Goal: Information Seeking & Learning: Learn about a topic

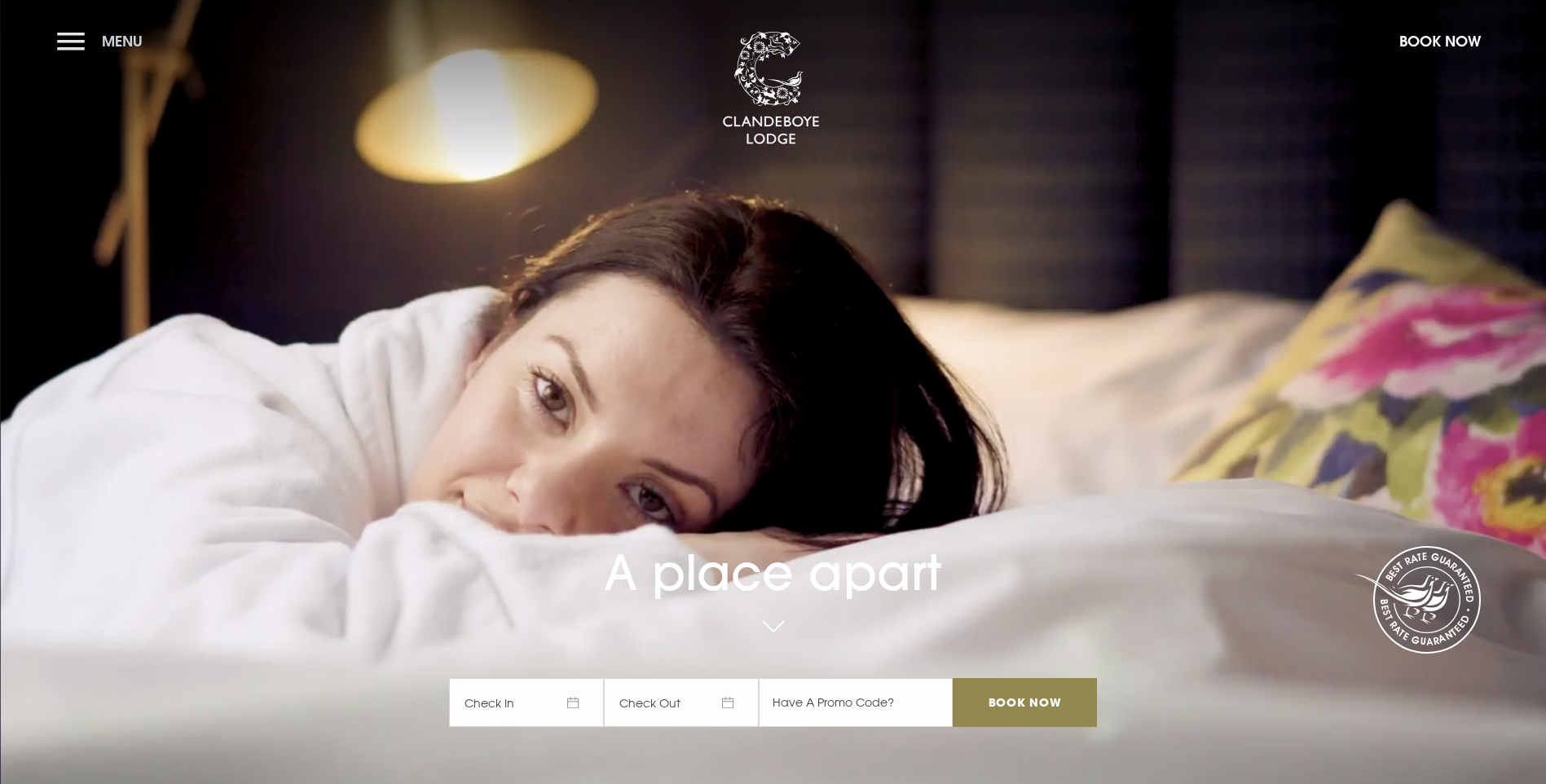
click at [75, 44] on button "Menu" at bounding box center [104, 41] width 94 height 35
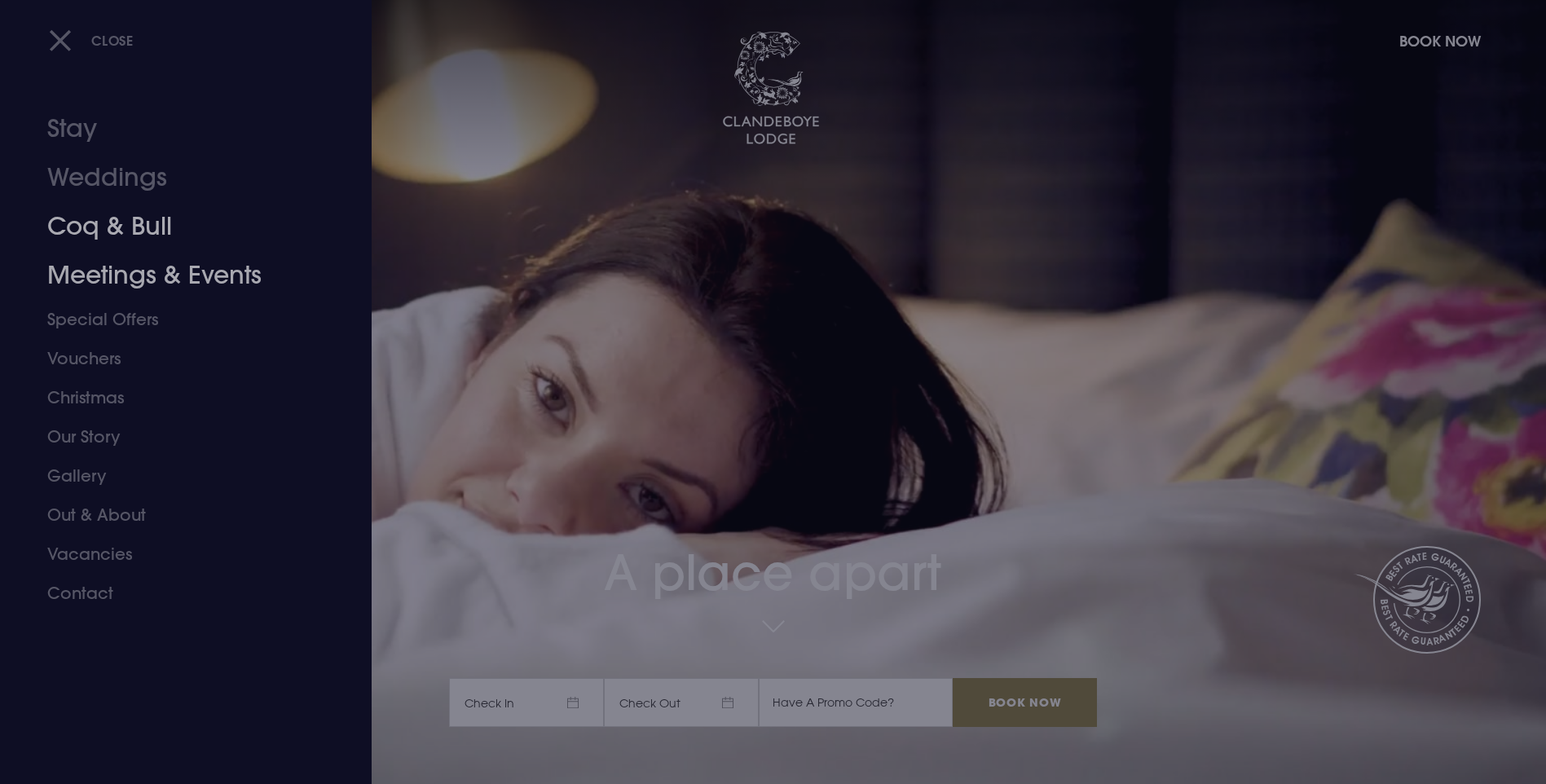
click at [99, 262] on link "Meetings & Events" at bounding box center [176, 275] width 258 height 49
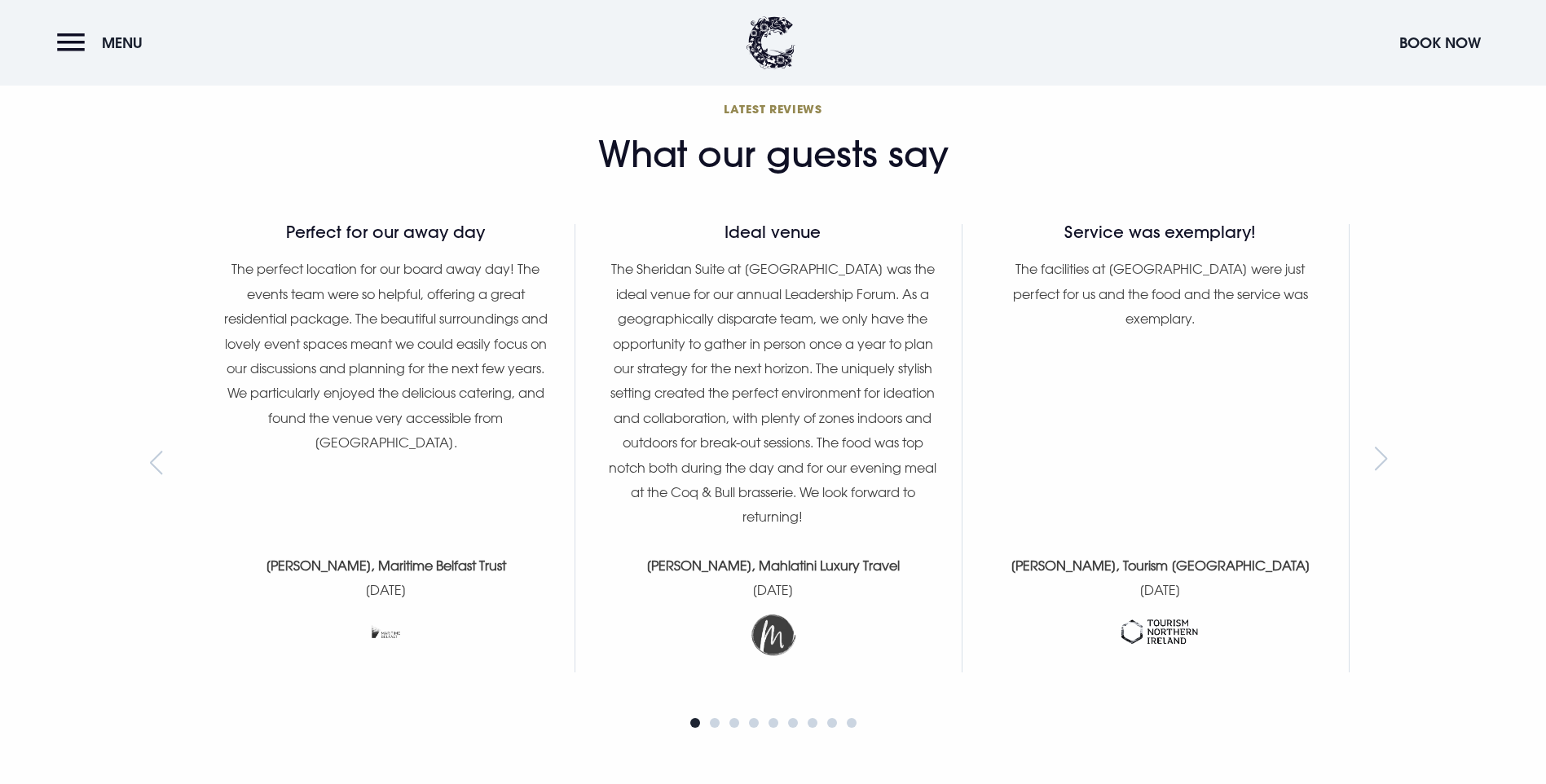
scroll to position [1467, 0]
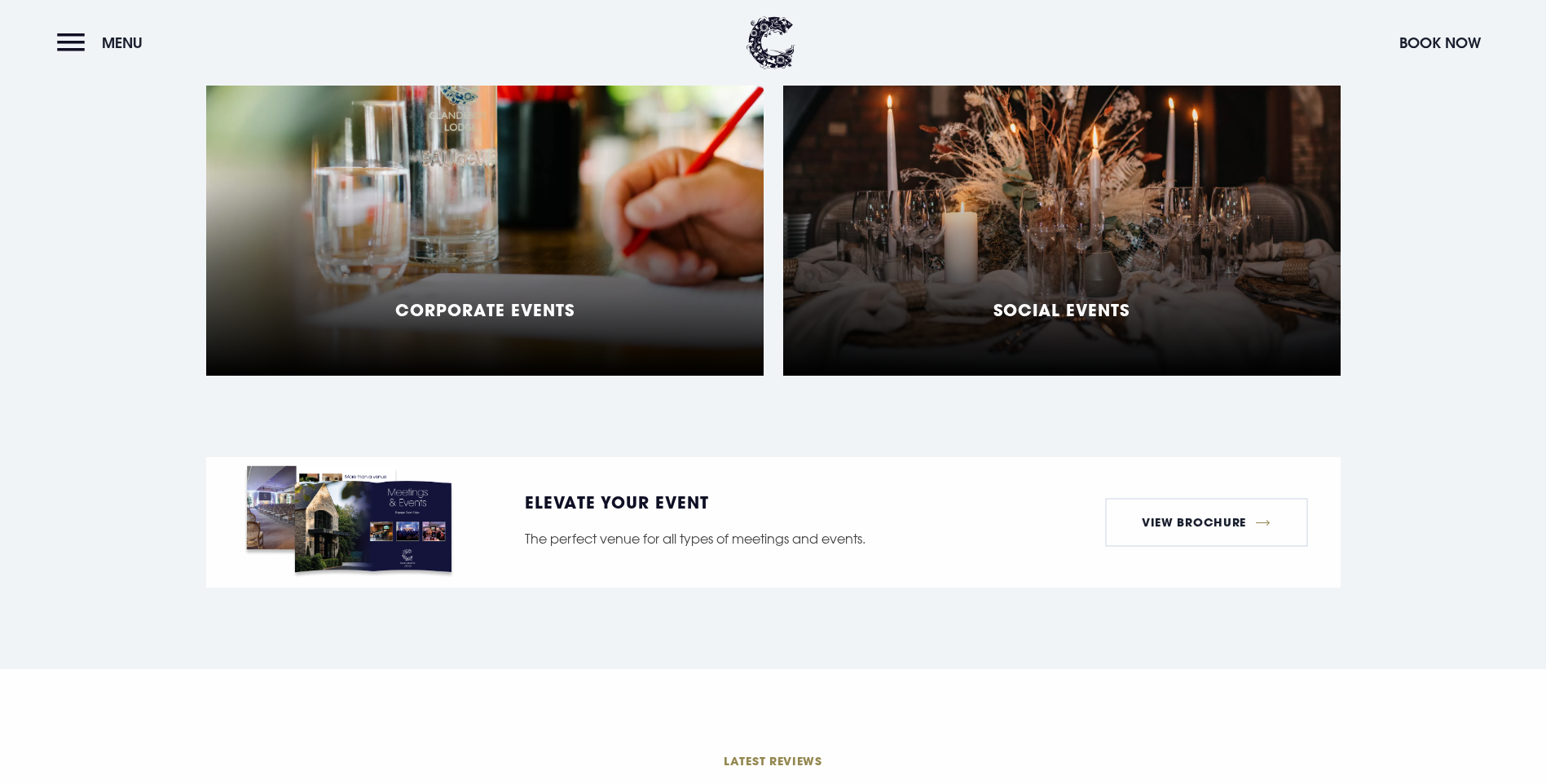
click at [602, 325] on div "Corporate Events" at bounding box center [484, 172] width 557 height 407
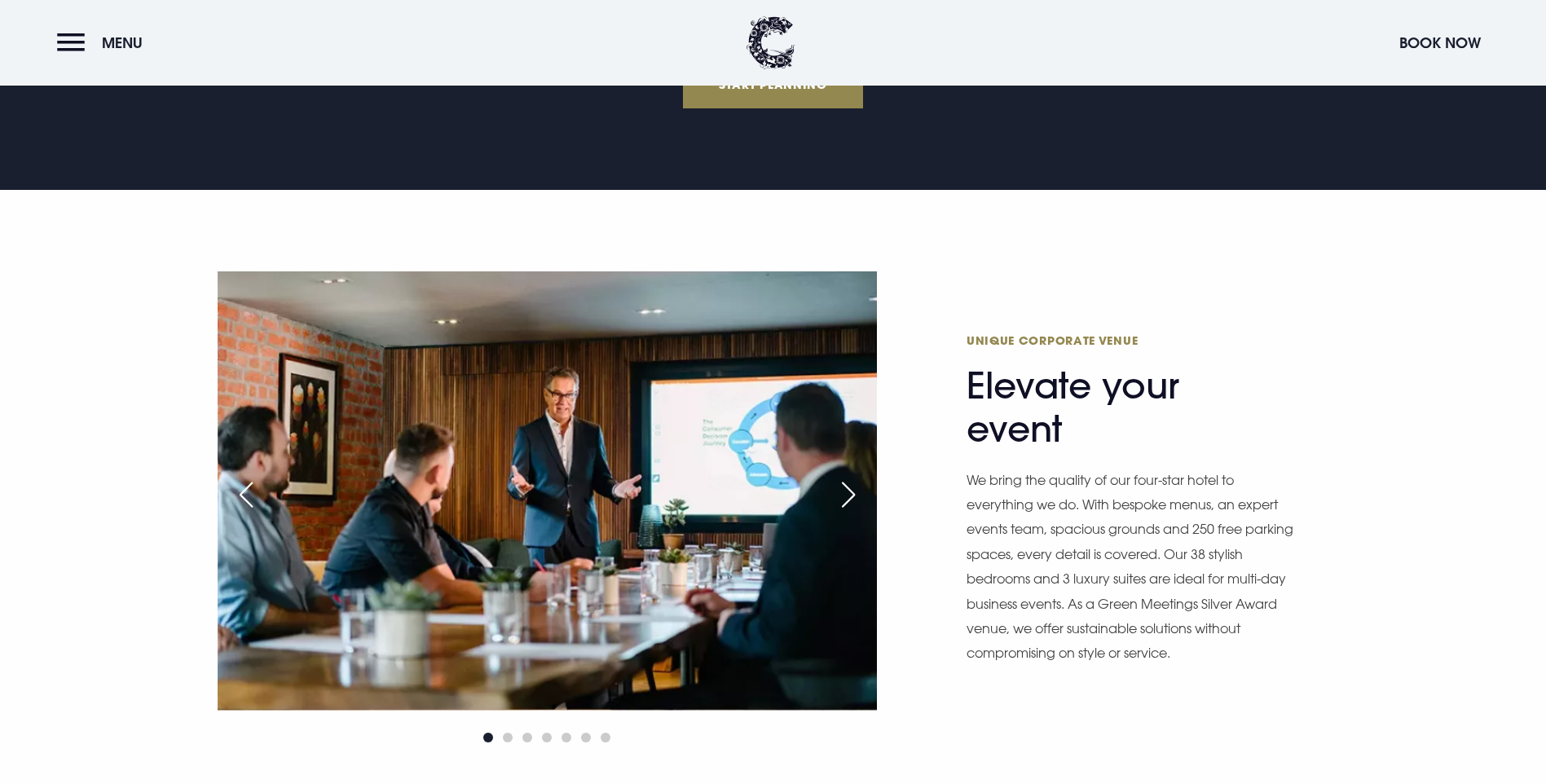
scroll to position [978, 0]
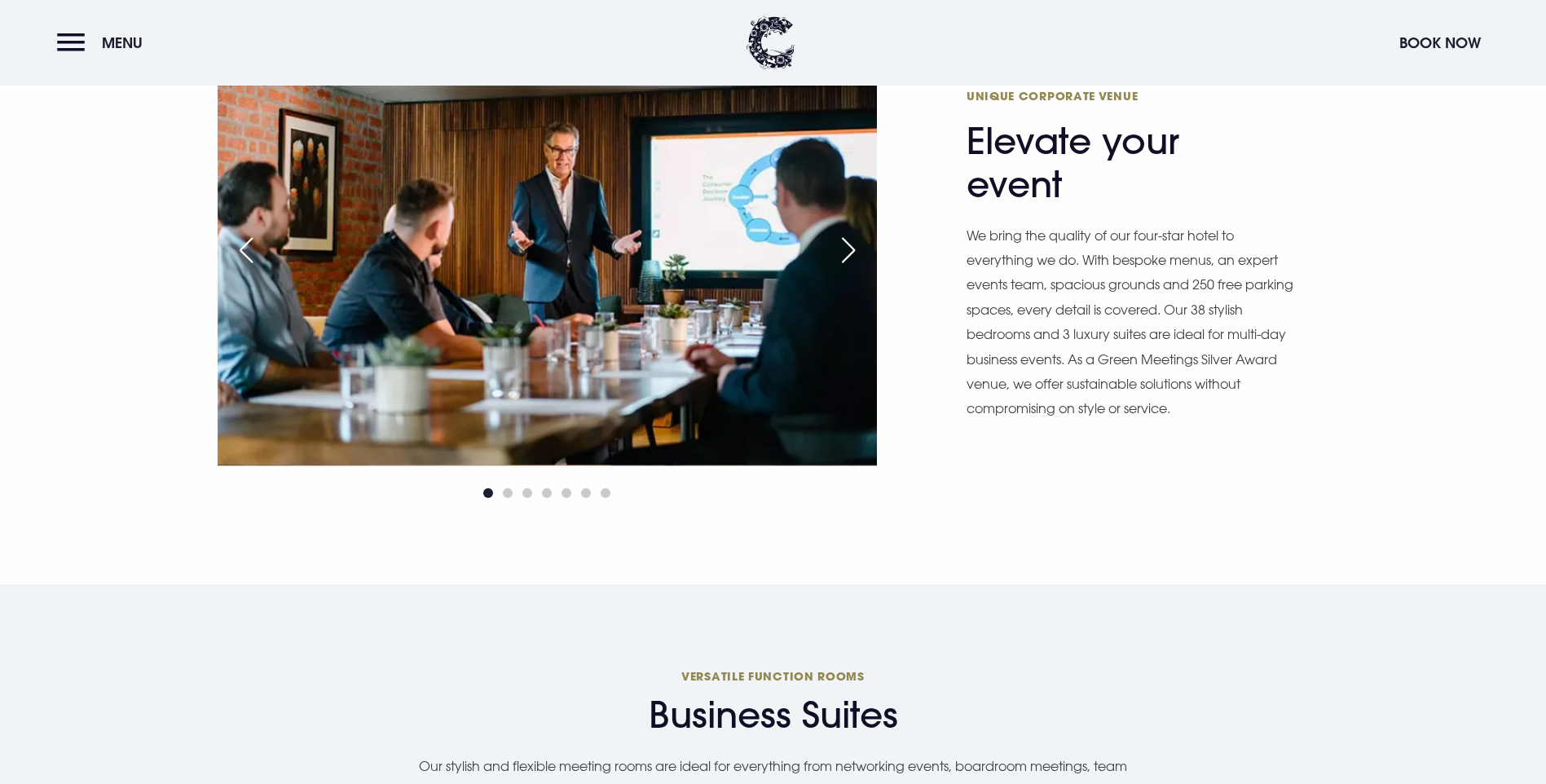
click at [848, 268] on div "Next slide" at bounding box center [848, 250] width 41 height 36
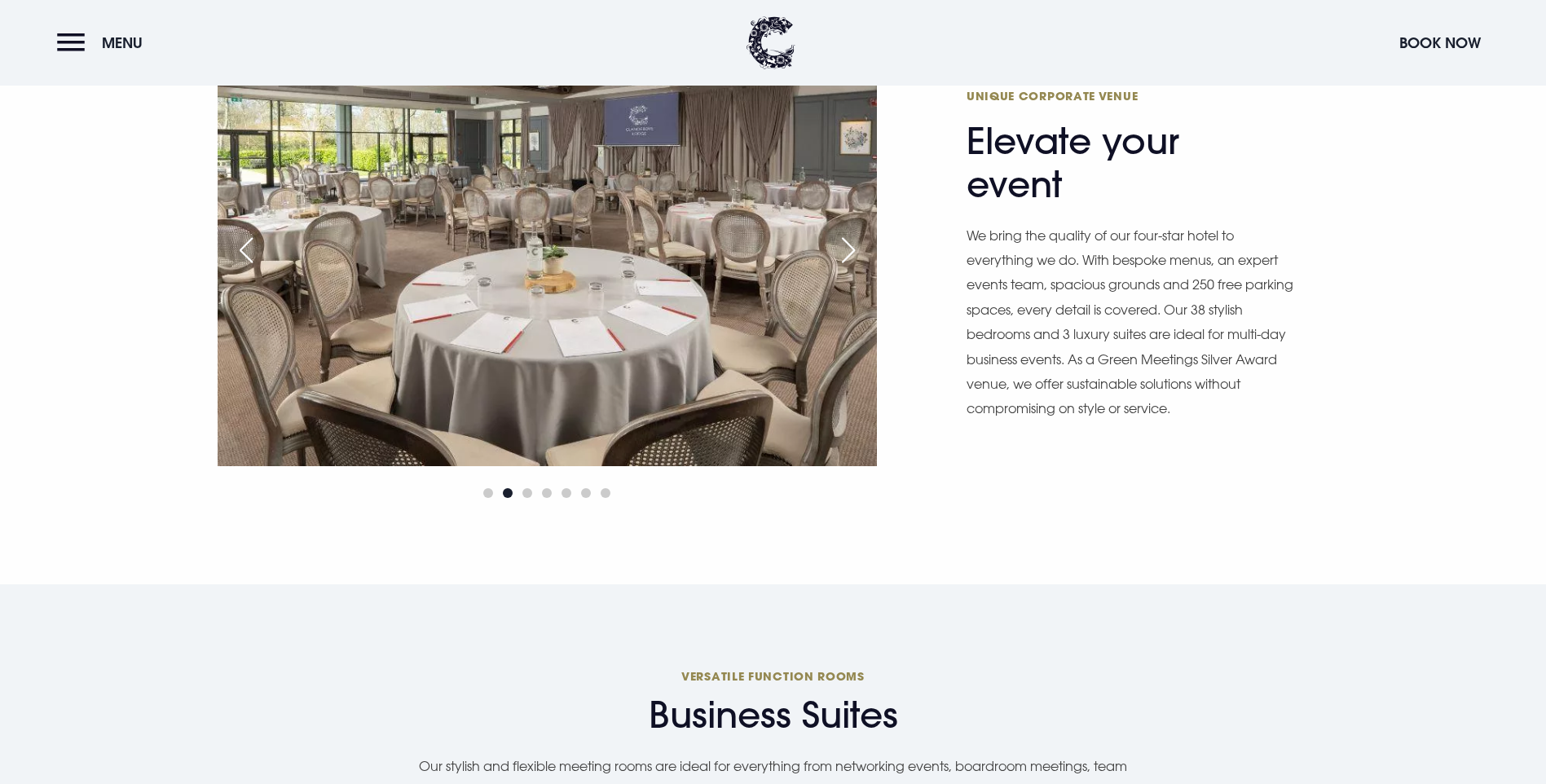
click at [848, 268] on div "Next slide" at bounding box center [848, 250] width 41 height 36
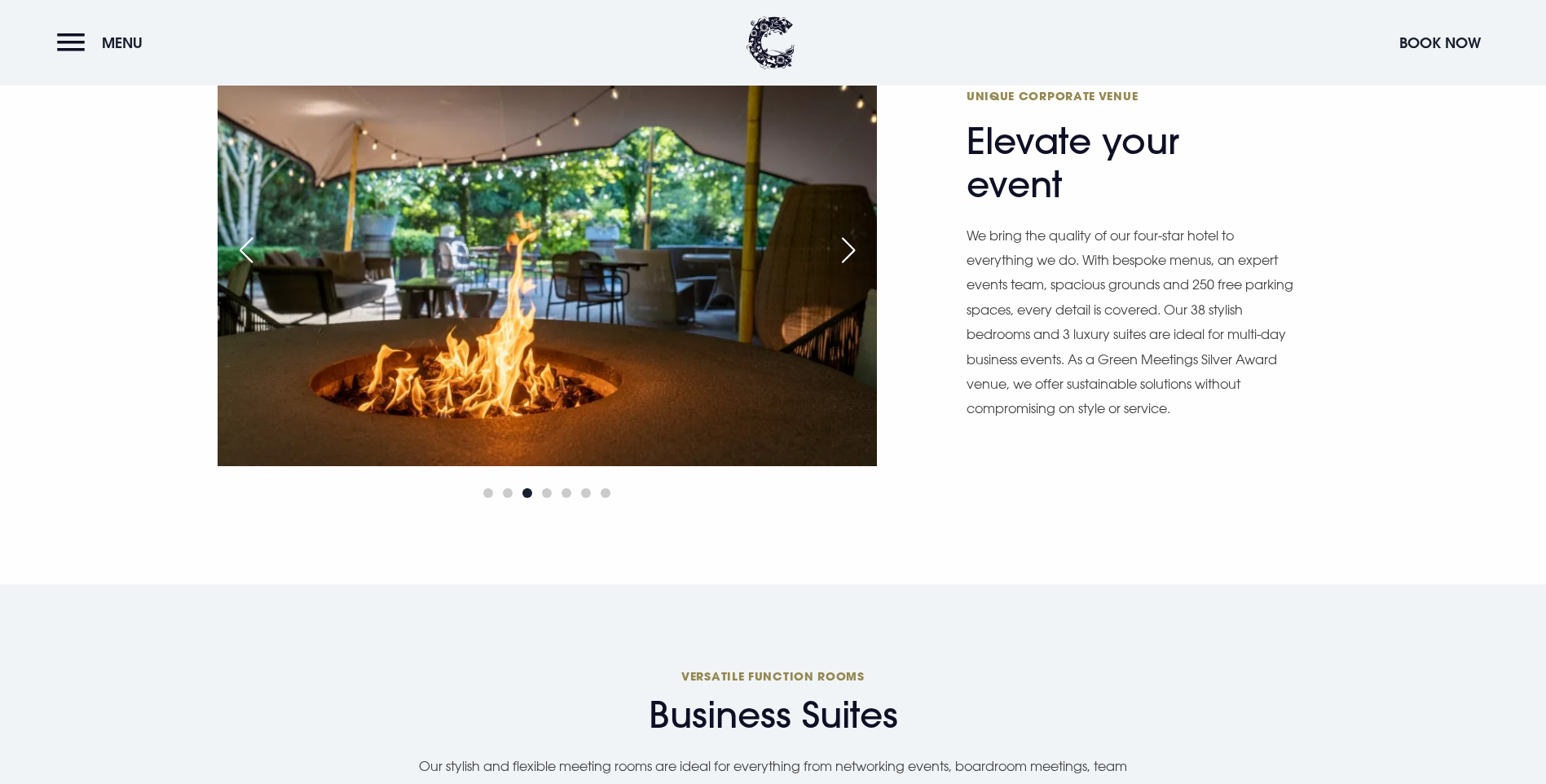
click at [848, 268] on div "Next slide" at bounding box center [848, 250] width 41 height 36
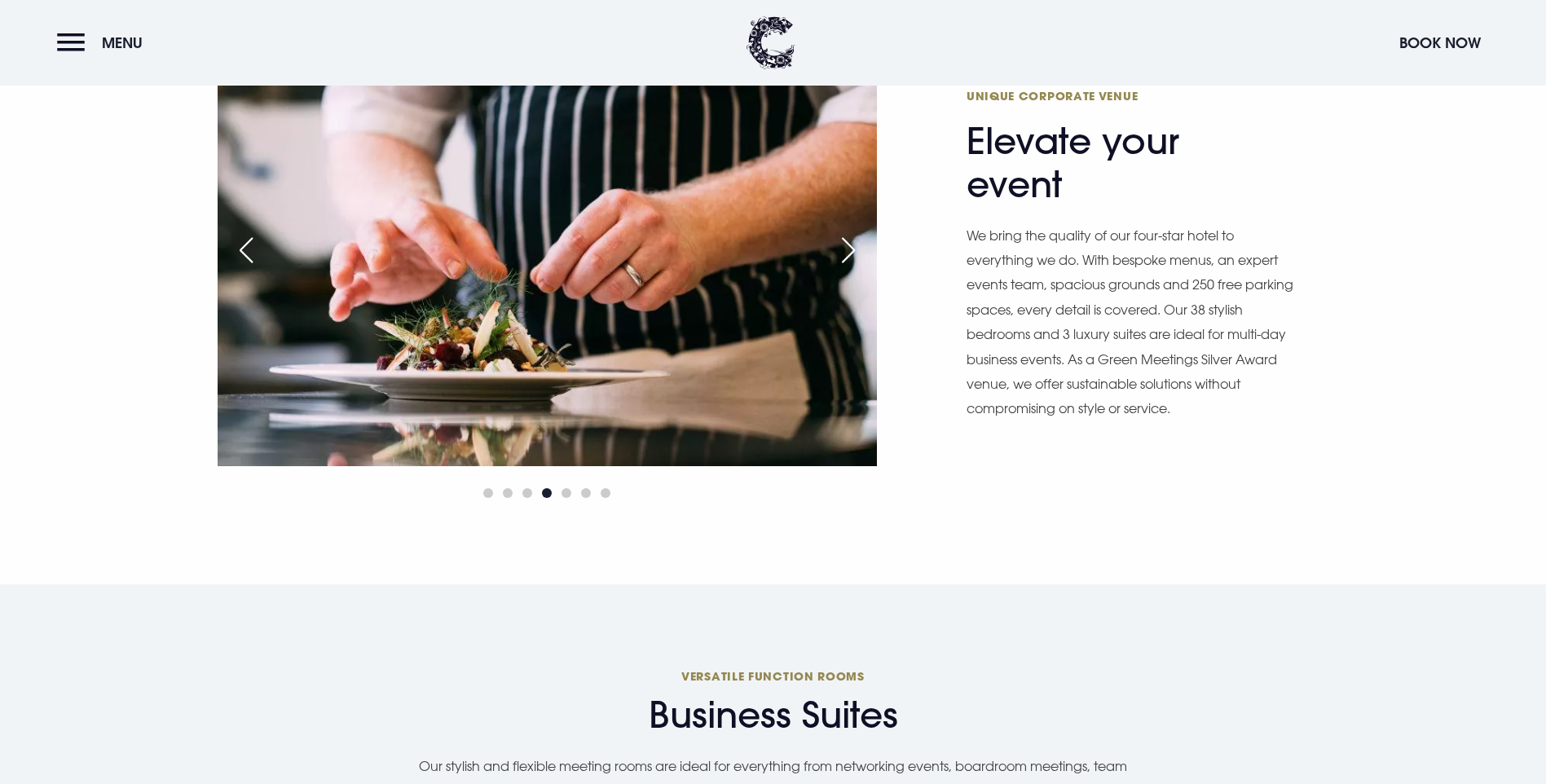
click at [848, 268] on div "Next slide" at bounding box center [848, 250] width 41 height 36
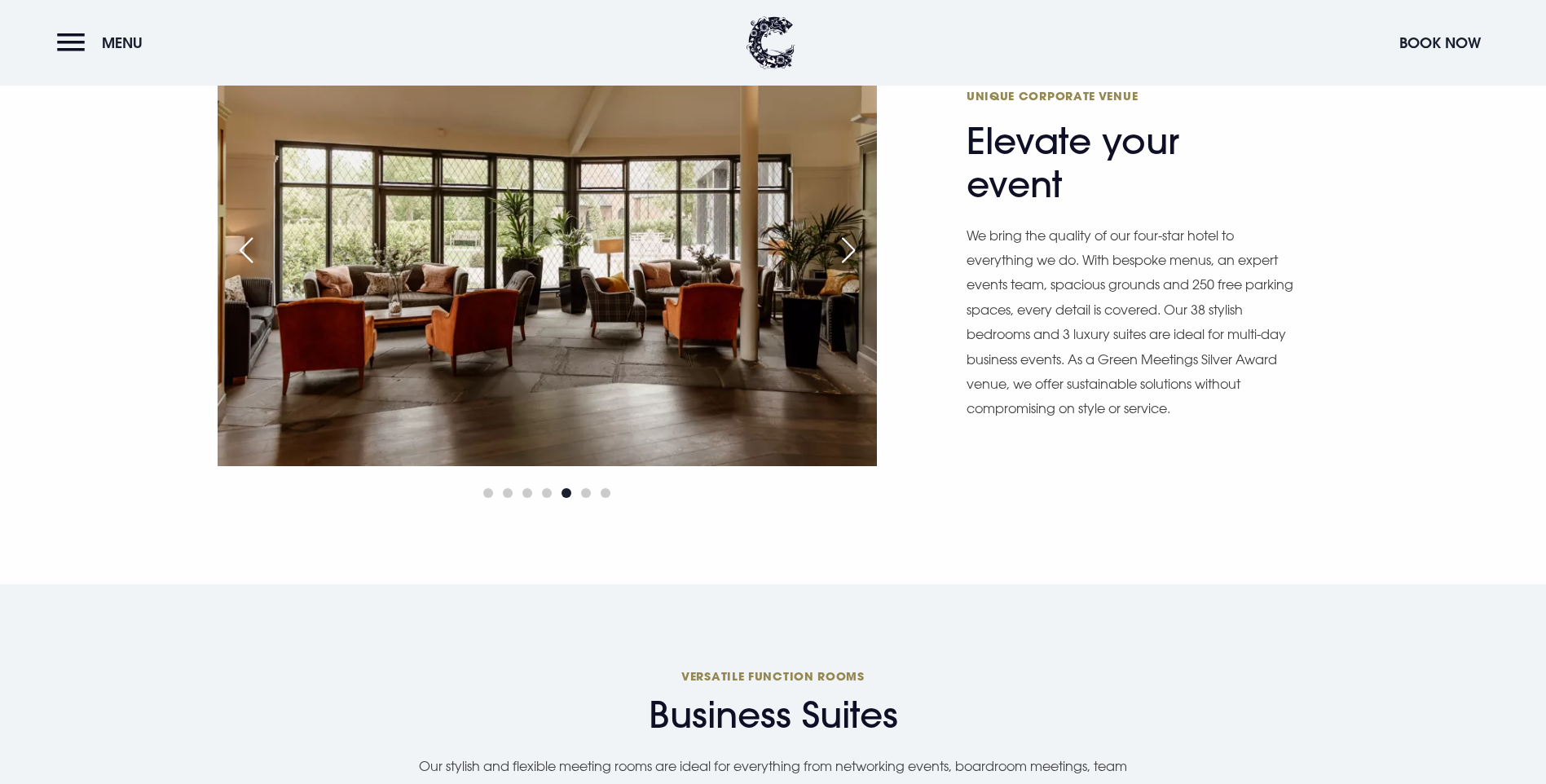
click at [848, 268] on div "Next slide" at bounding box center [848, 250] width 41 height 36
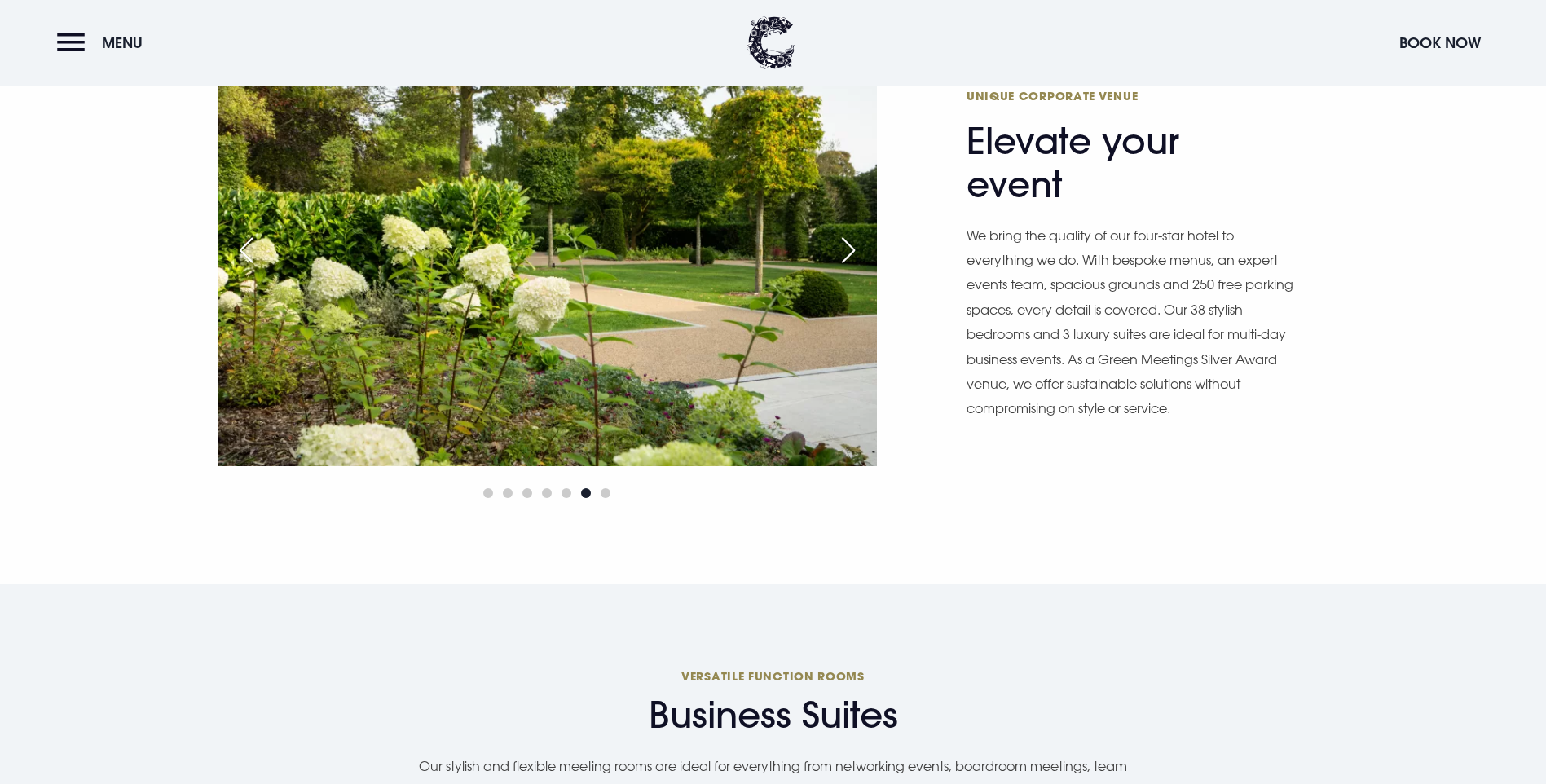
click at [848, 268] on div "Next slide" at bounding box center [848, 250] width 41 height 36
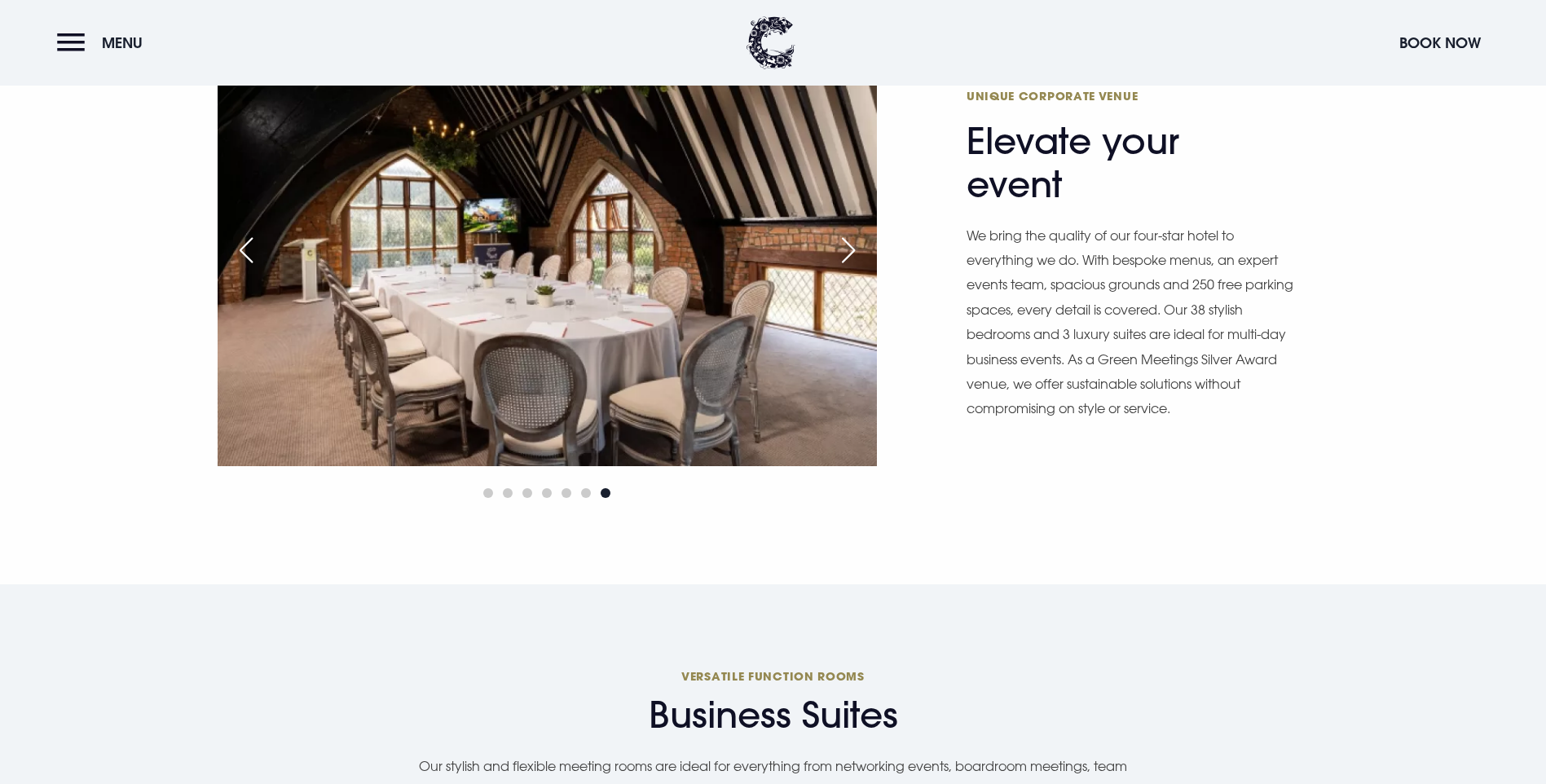
click at [848, 268] on div "Next slide" at bounding box center [848, 250] width 41 height 36
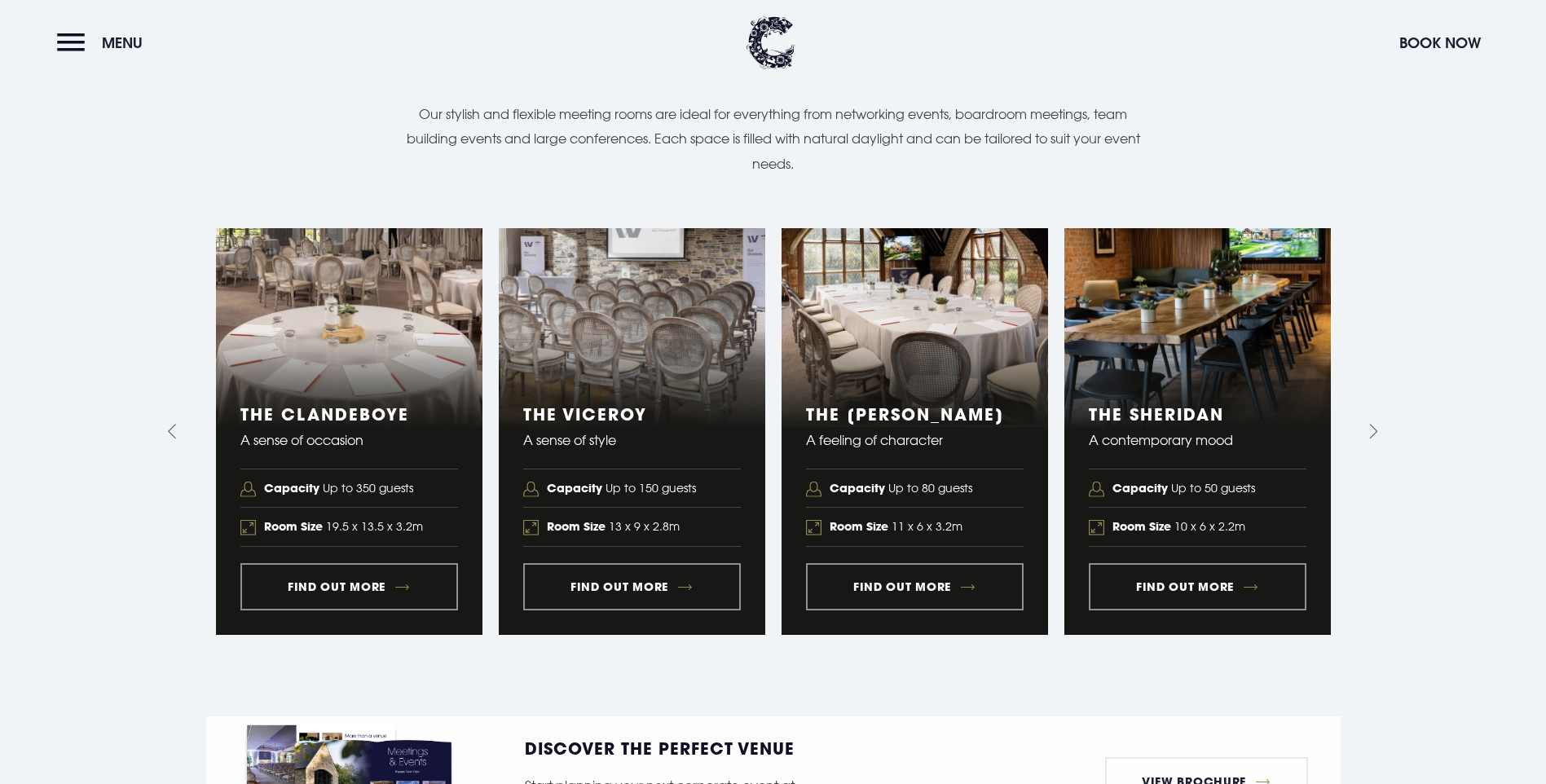
scroll to position [1711, 0]
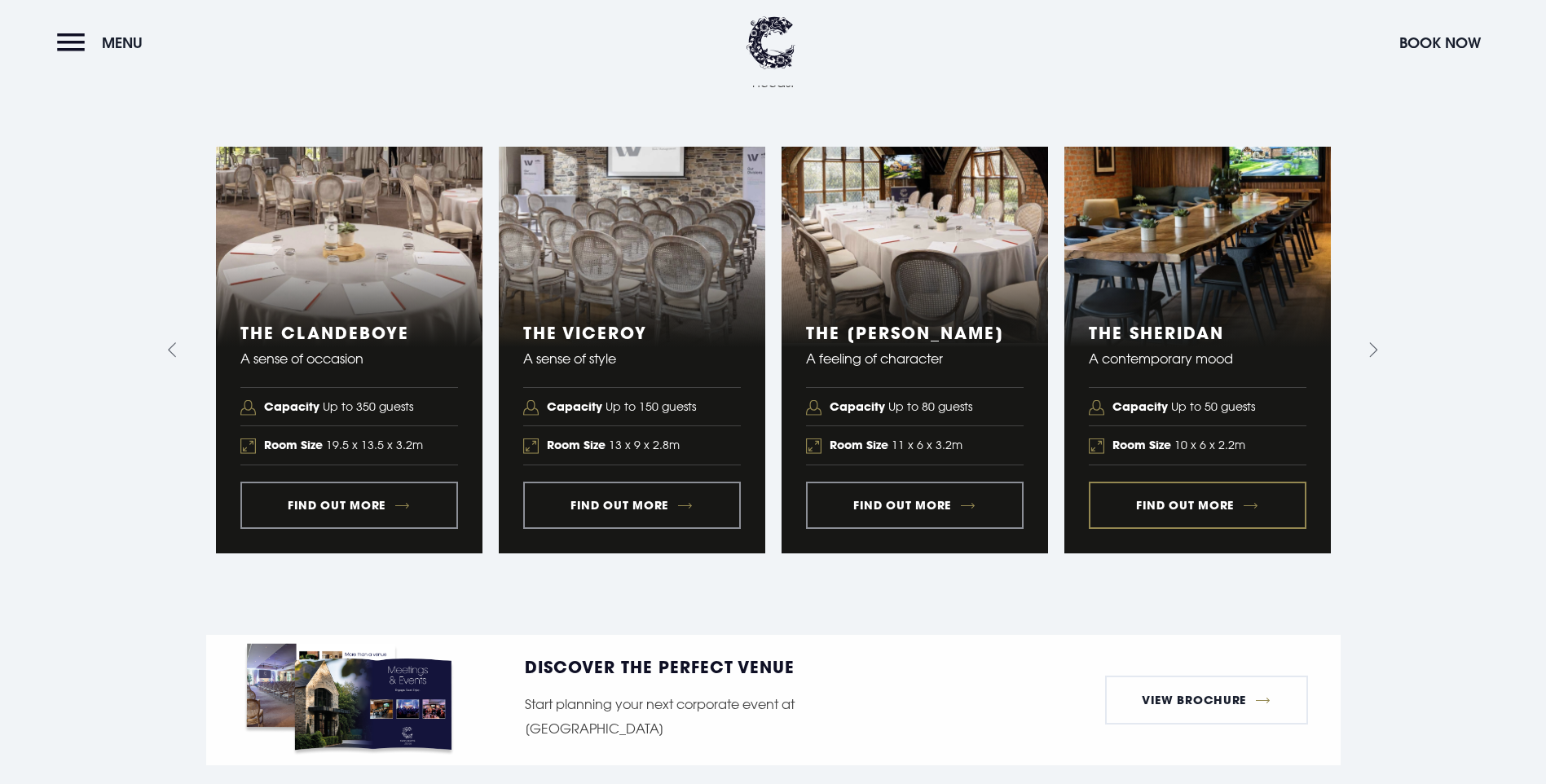
click at [1212, 334] on link "4 of 5" at bounding box center [1198, 349] width 267 height 406
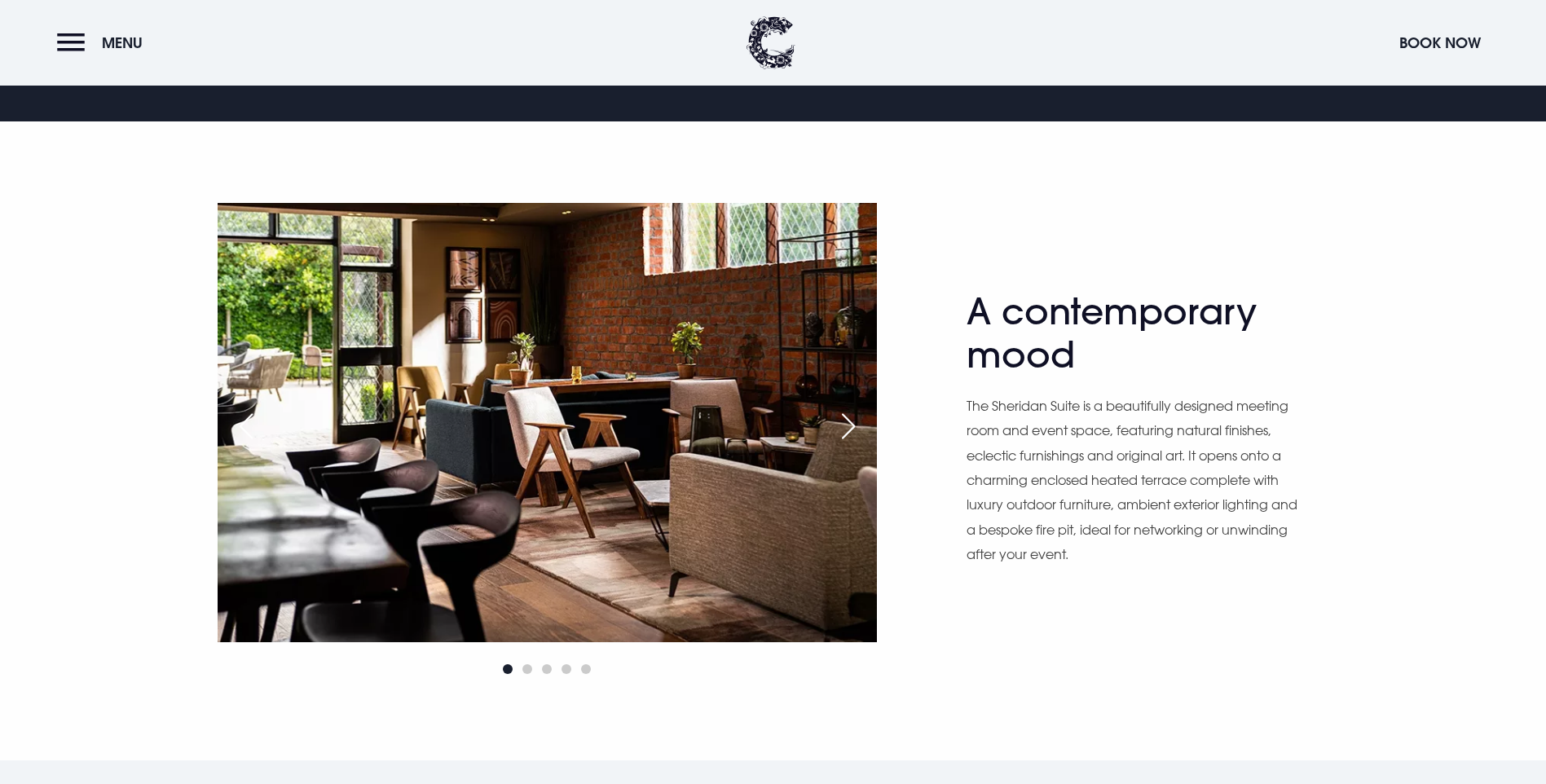
scroll to position [897, 0]
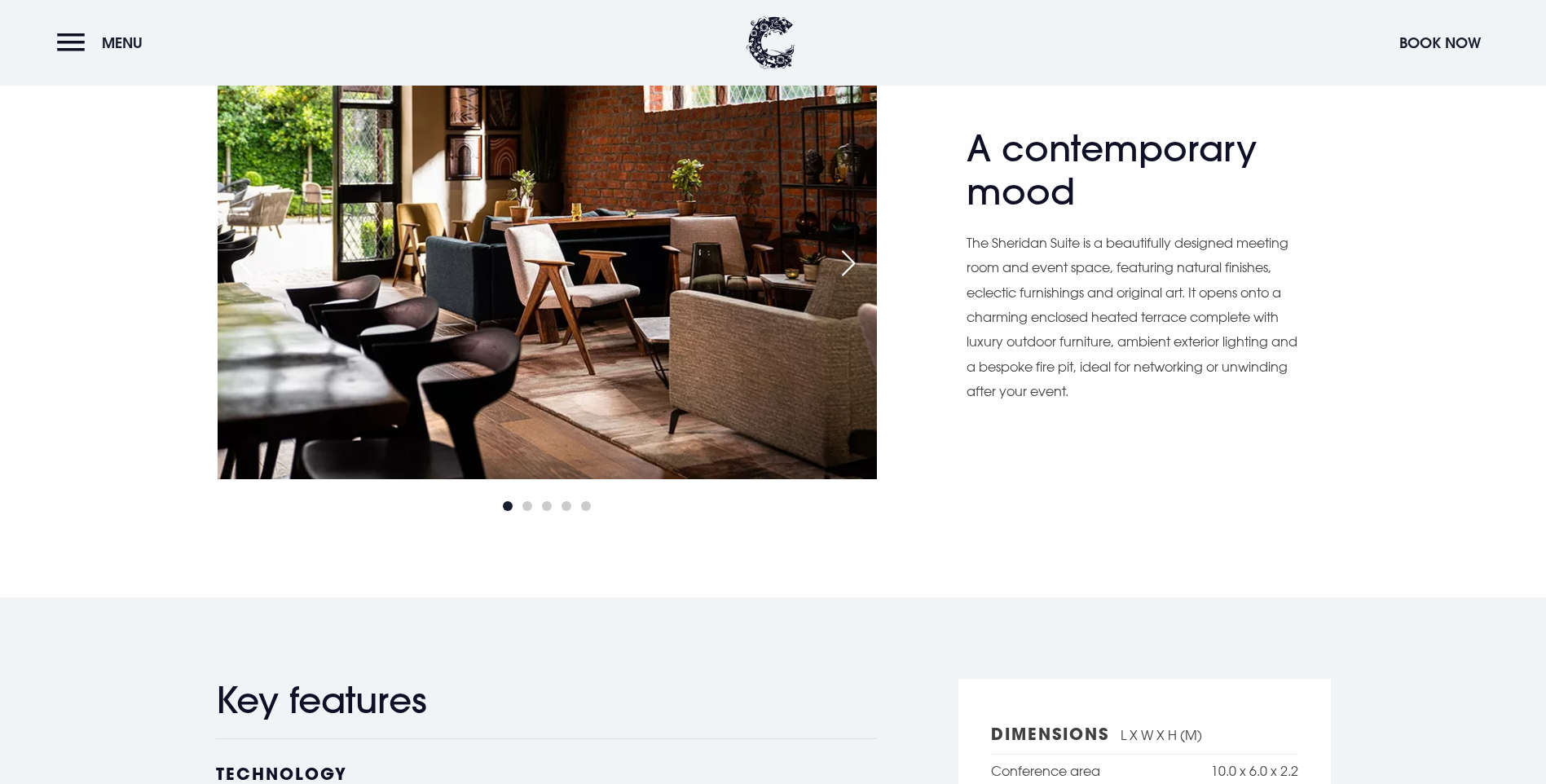
click at [857, 281] on div "Next slide" at bounding box center [848, 262] width 41 height 36
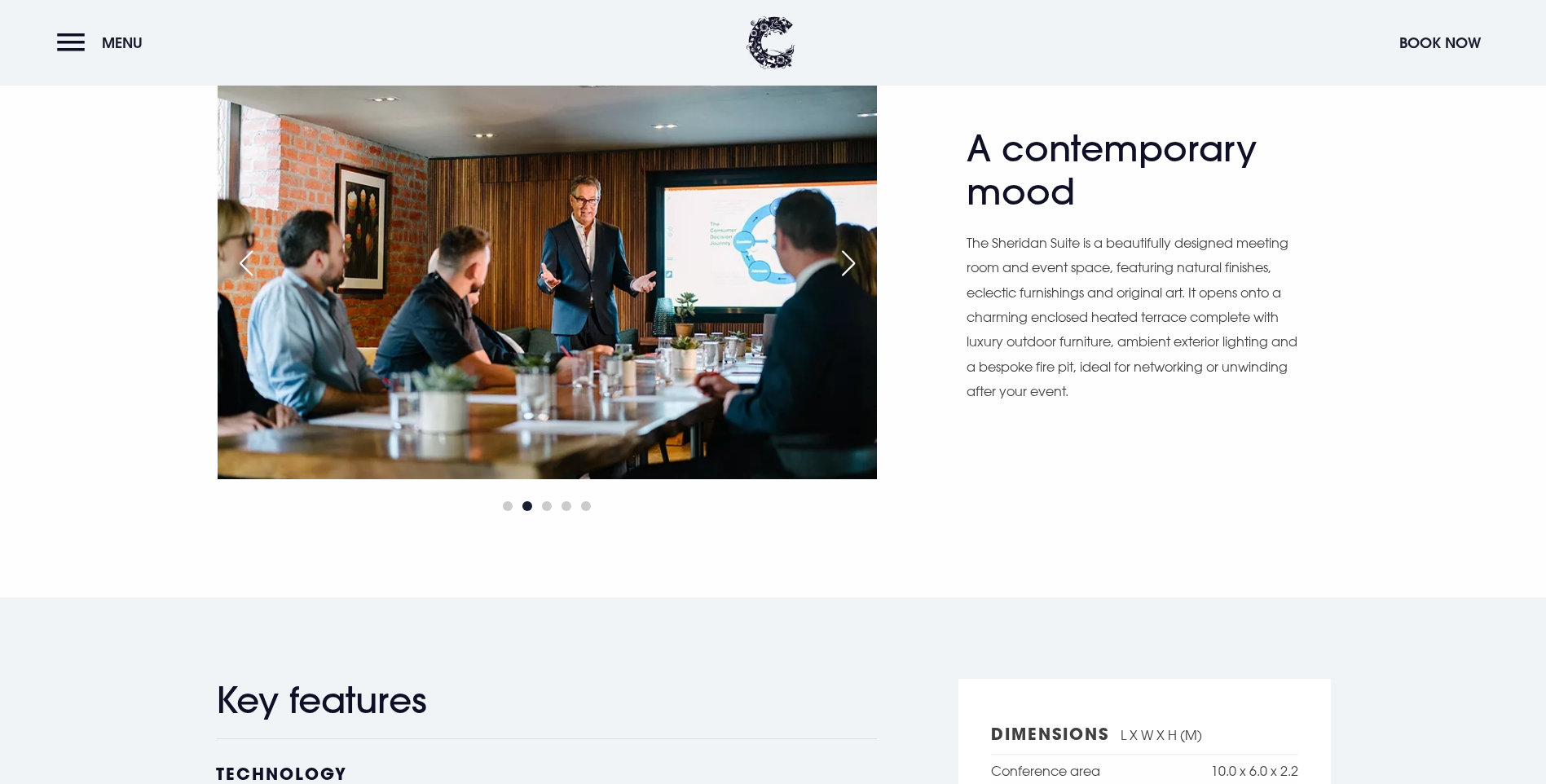
click at [857, 281] on div "Next slide" at bounding box center [848, 262] width 41 height 36
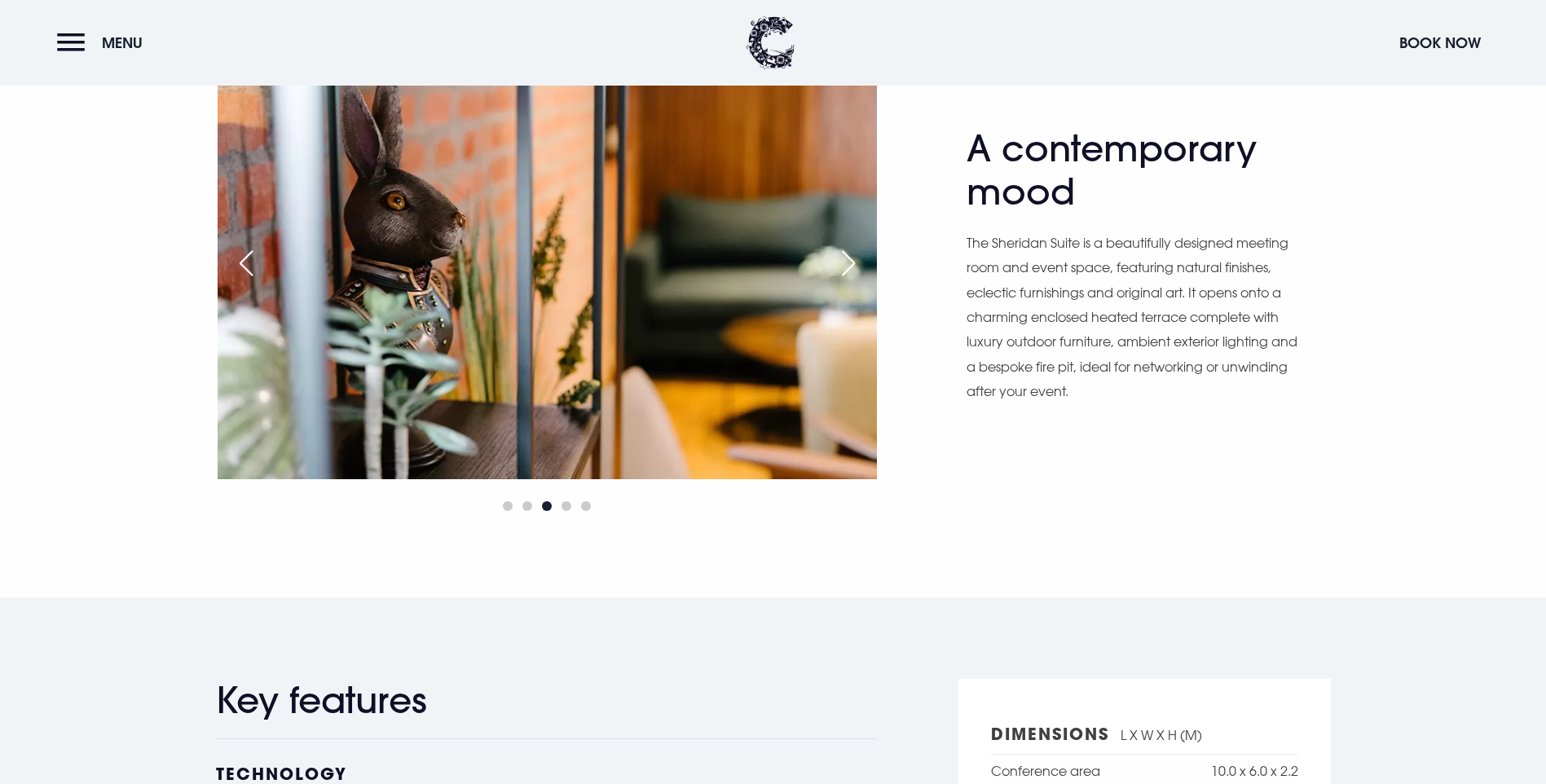
click at [857, 281] on div "Next slide" at bounding box center [848, 262] width 41 height 36
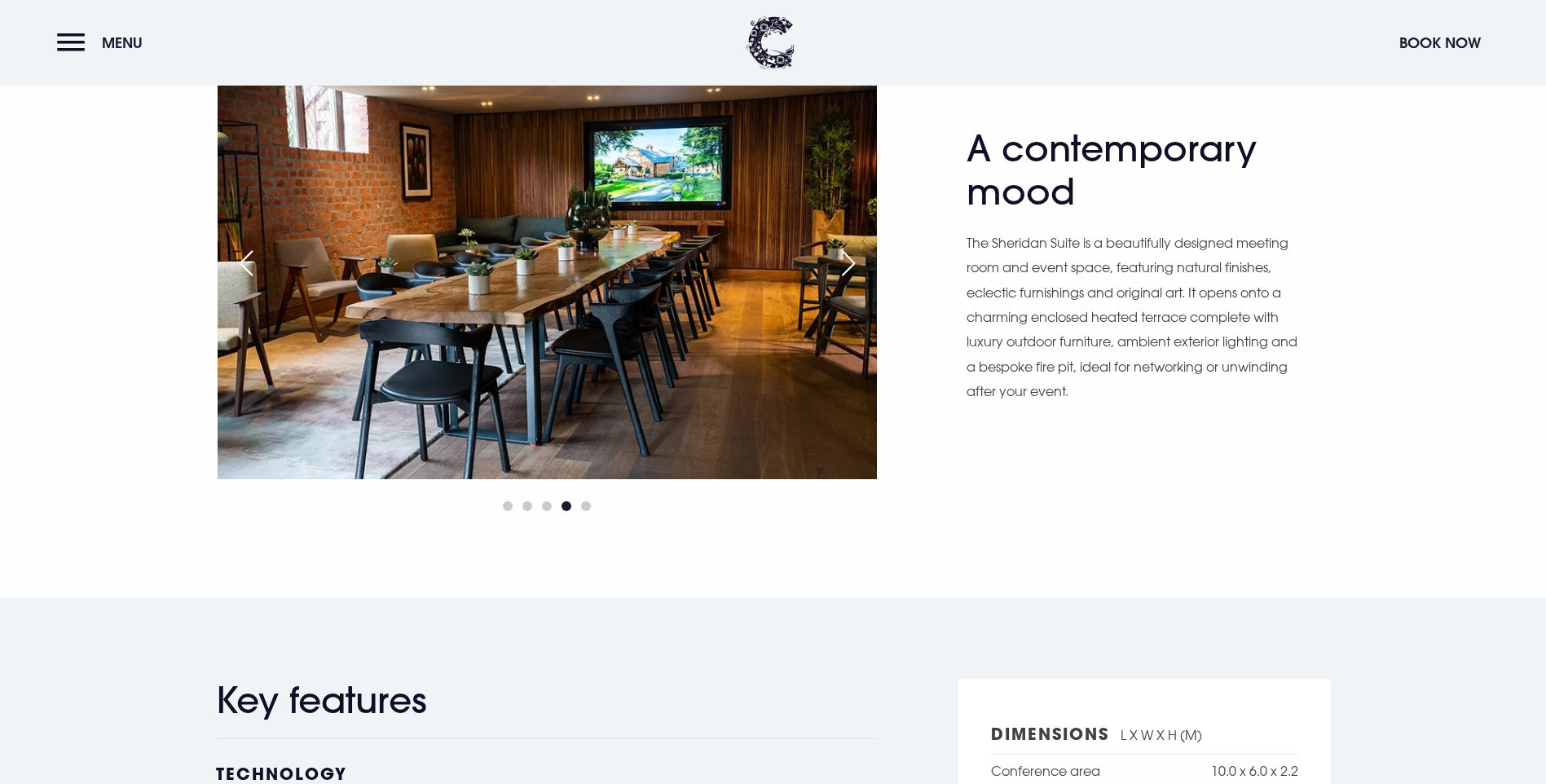
click at [857, 281] on div "Next slide" at bounding box center [848, 262] width 41 height 36
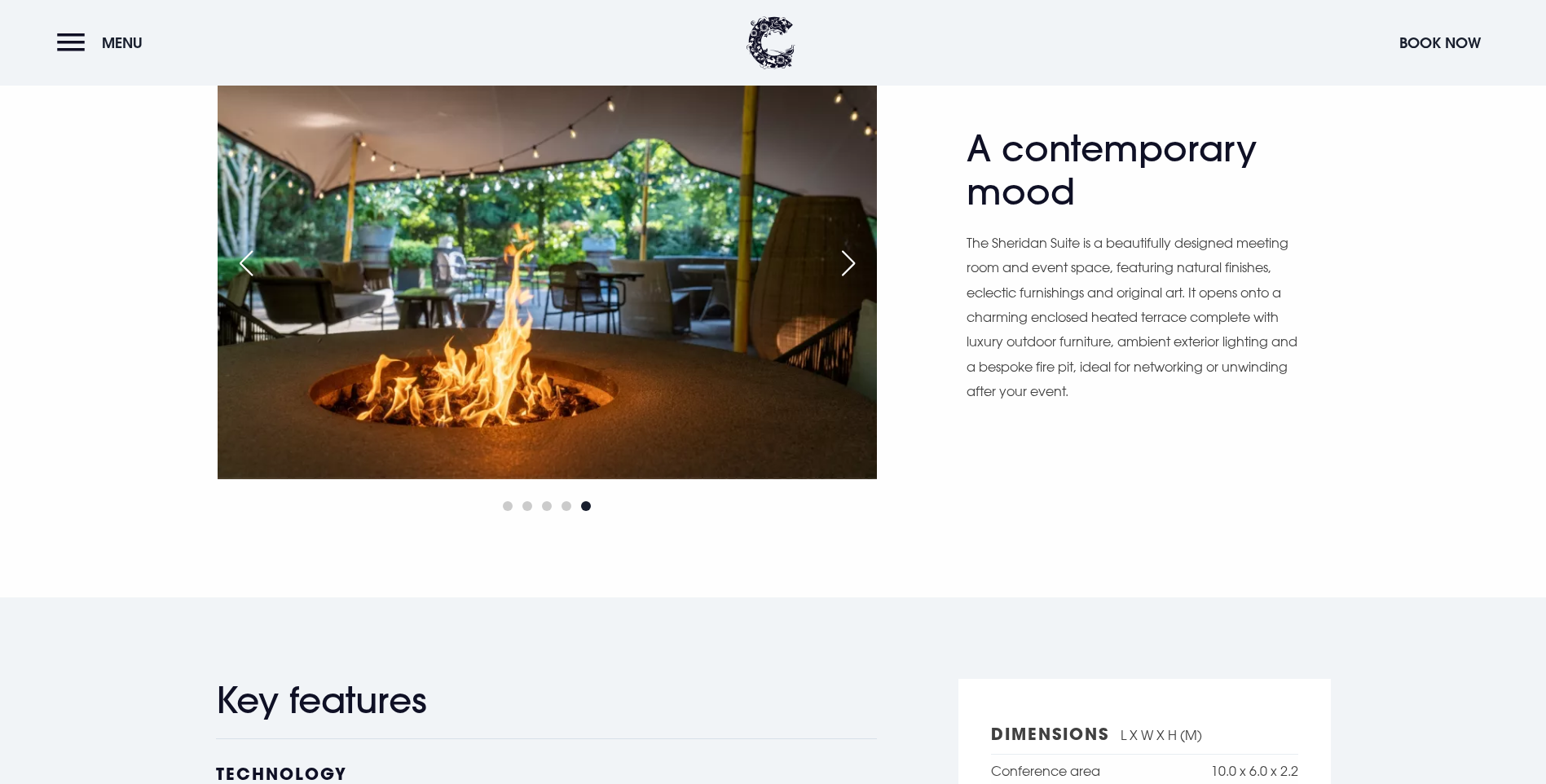
click at [856, 281] on div "Next slide" at bounding box center [848, 262] width 41 height 36
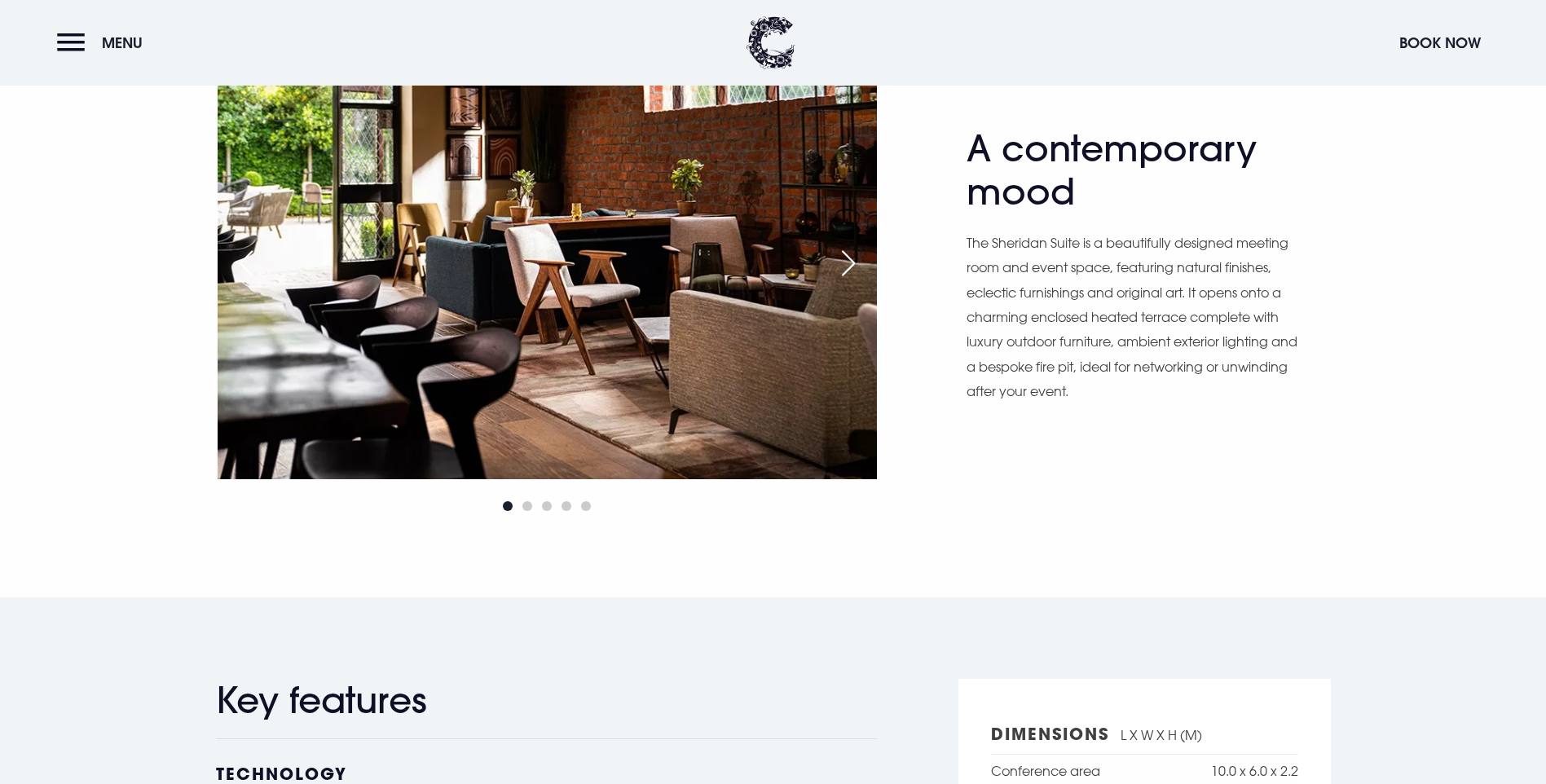
click at [856, 281] on div "Next slide" at bounding box center [848, 262] width 41 height 36
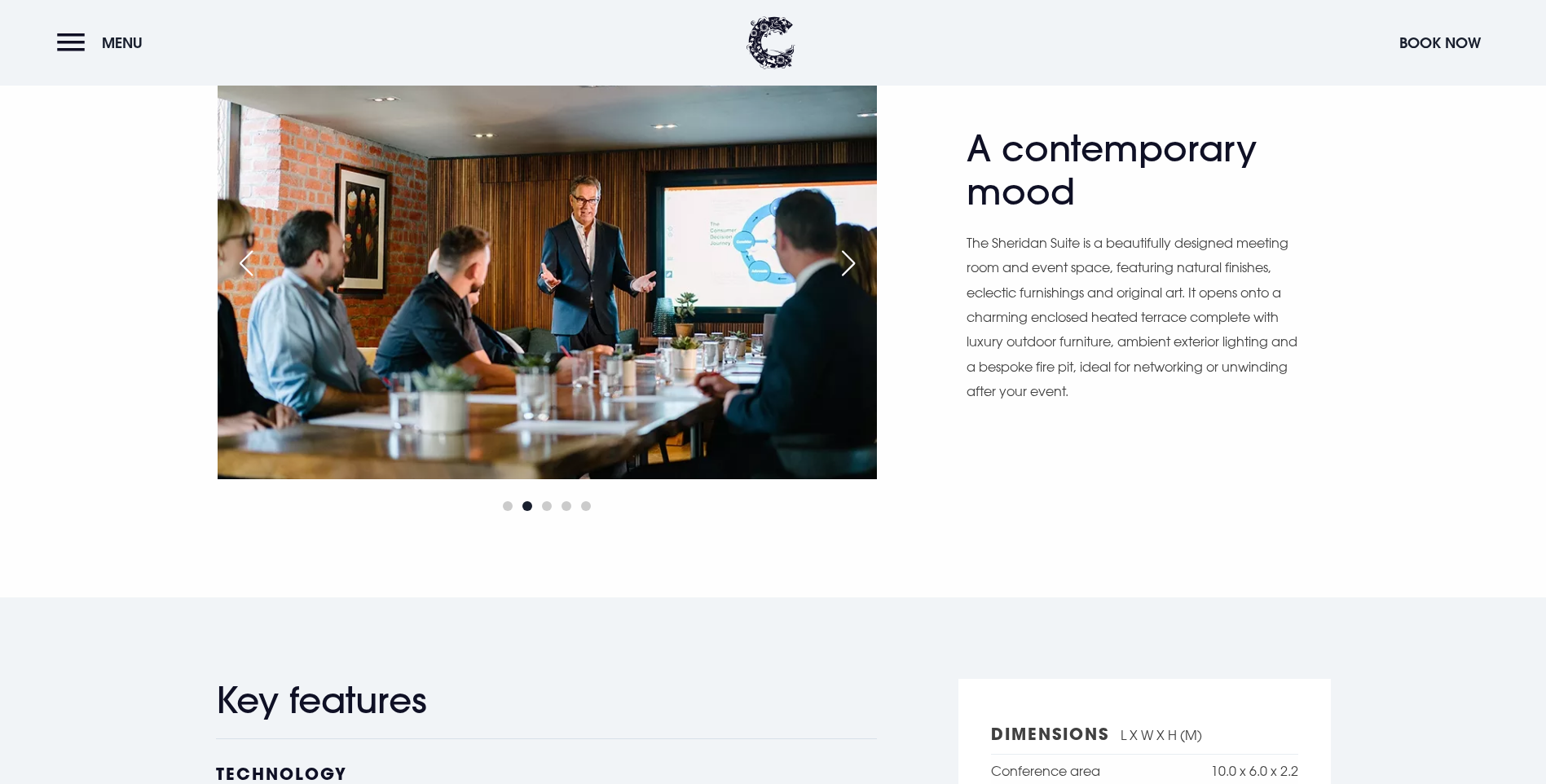
click at [856, 281] on div "Next slide" at bounding box center [848, 262] width 41 height 36
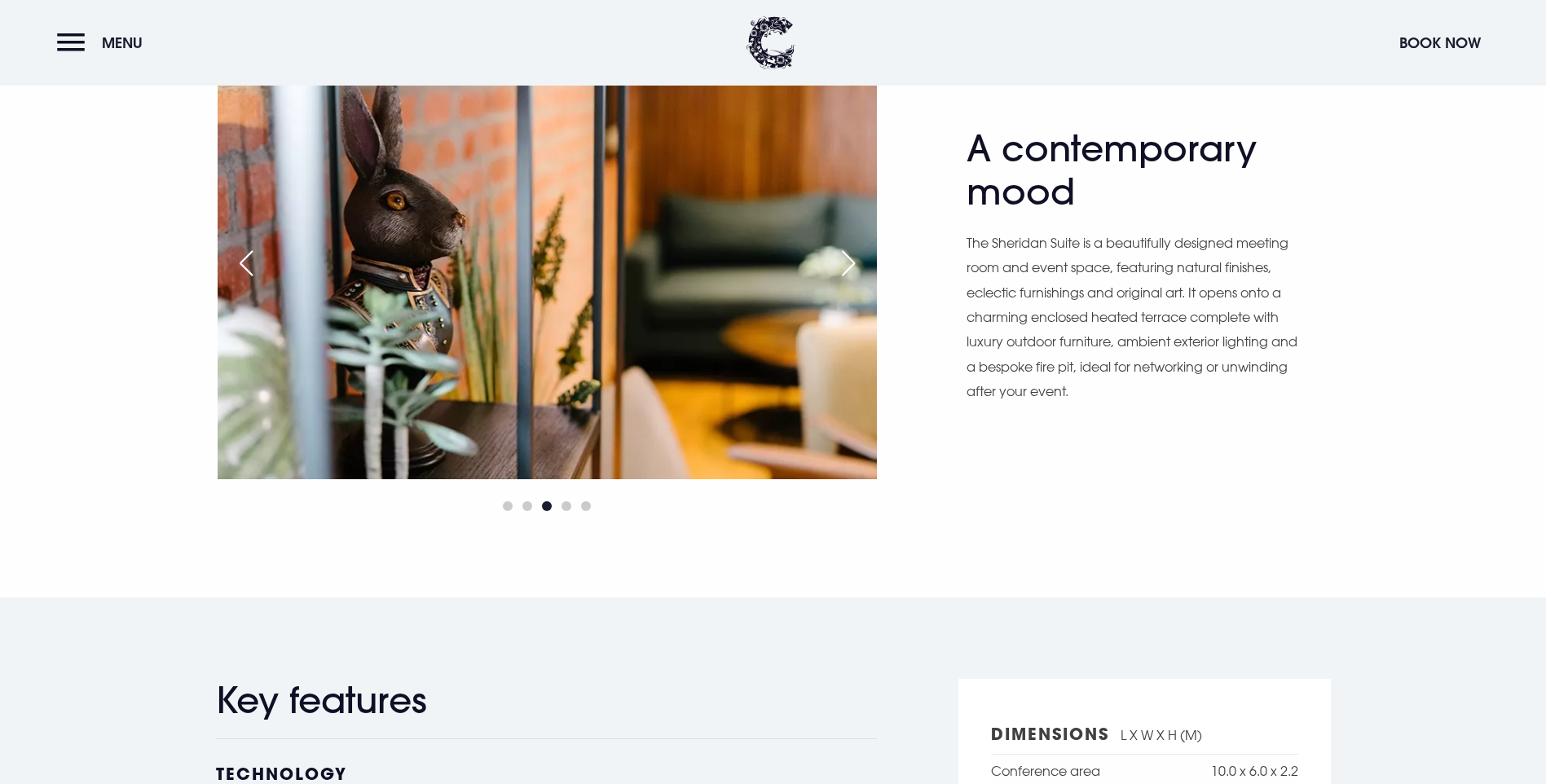
scroll to position [978, 0]
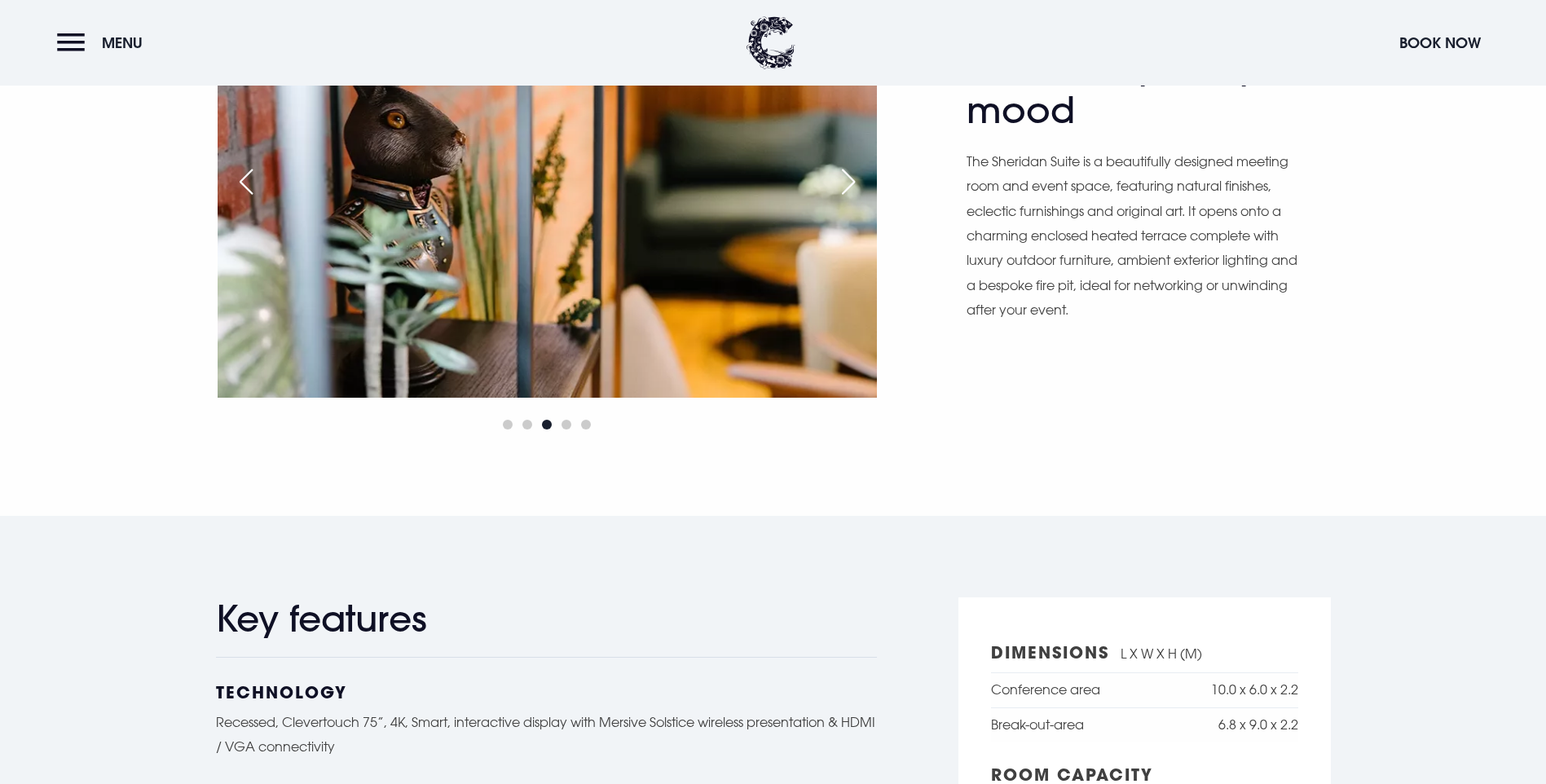
click at [850, 200] on div "Next slide" at bounding box center [848, 181] width 41 height 36
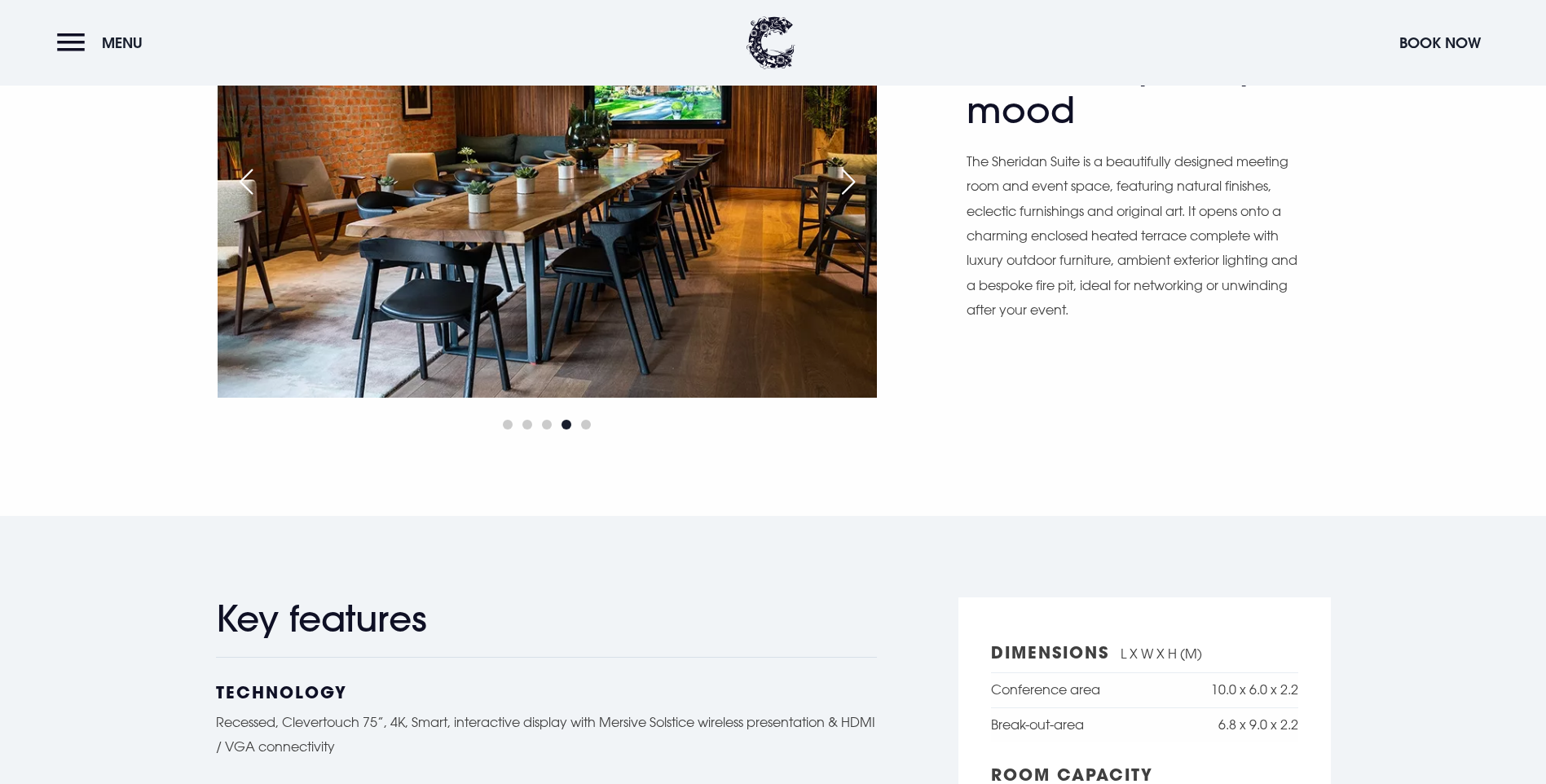
click at [850, 200] on div "Next slide" at bounding box center [848, 181] width 41 height 36
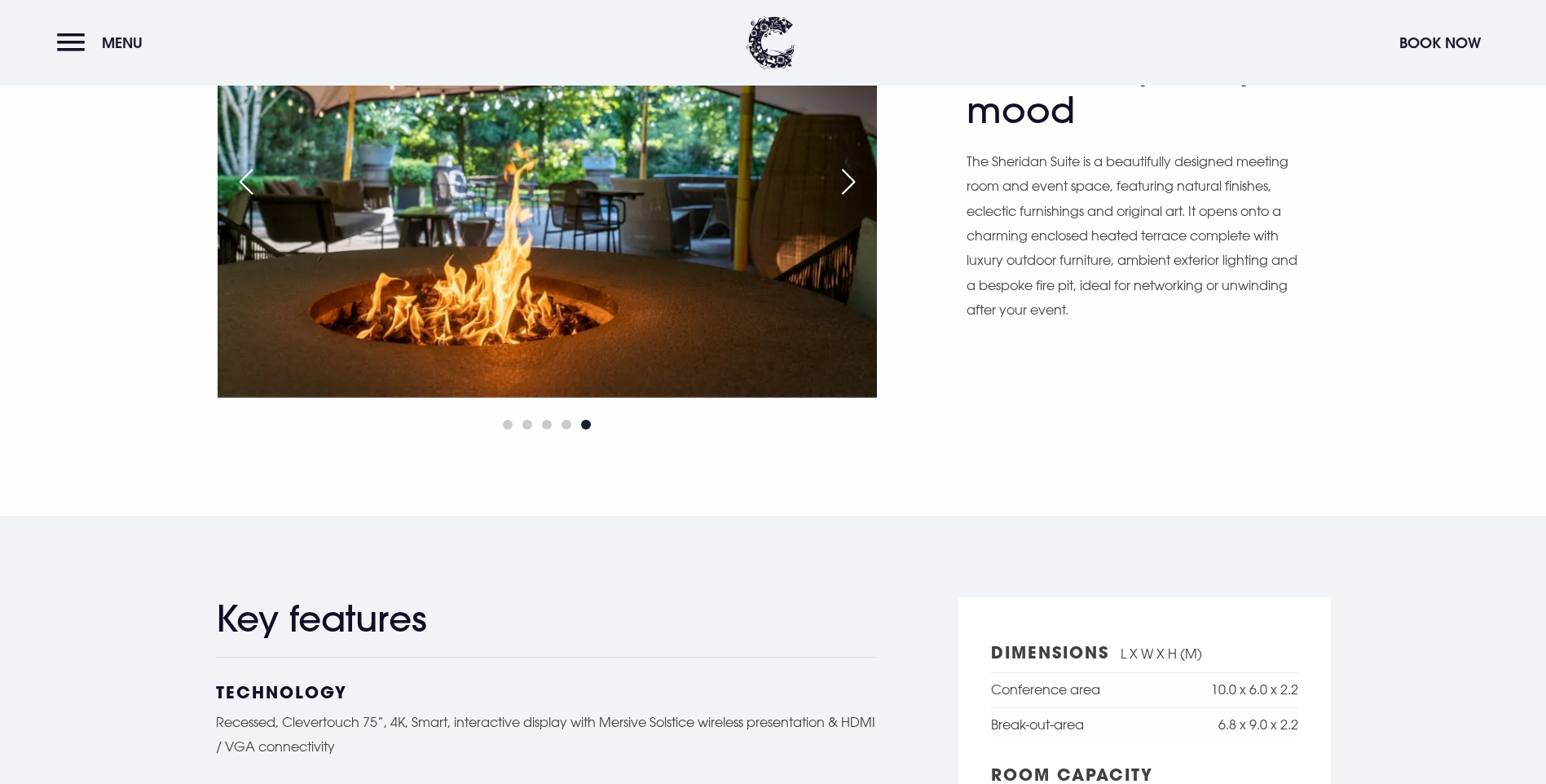
click at [854, 200] on div "Next slide" at bounding box center [848, 181] width 41 height 36
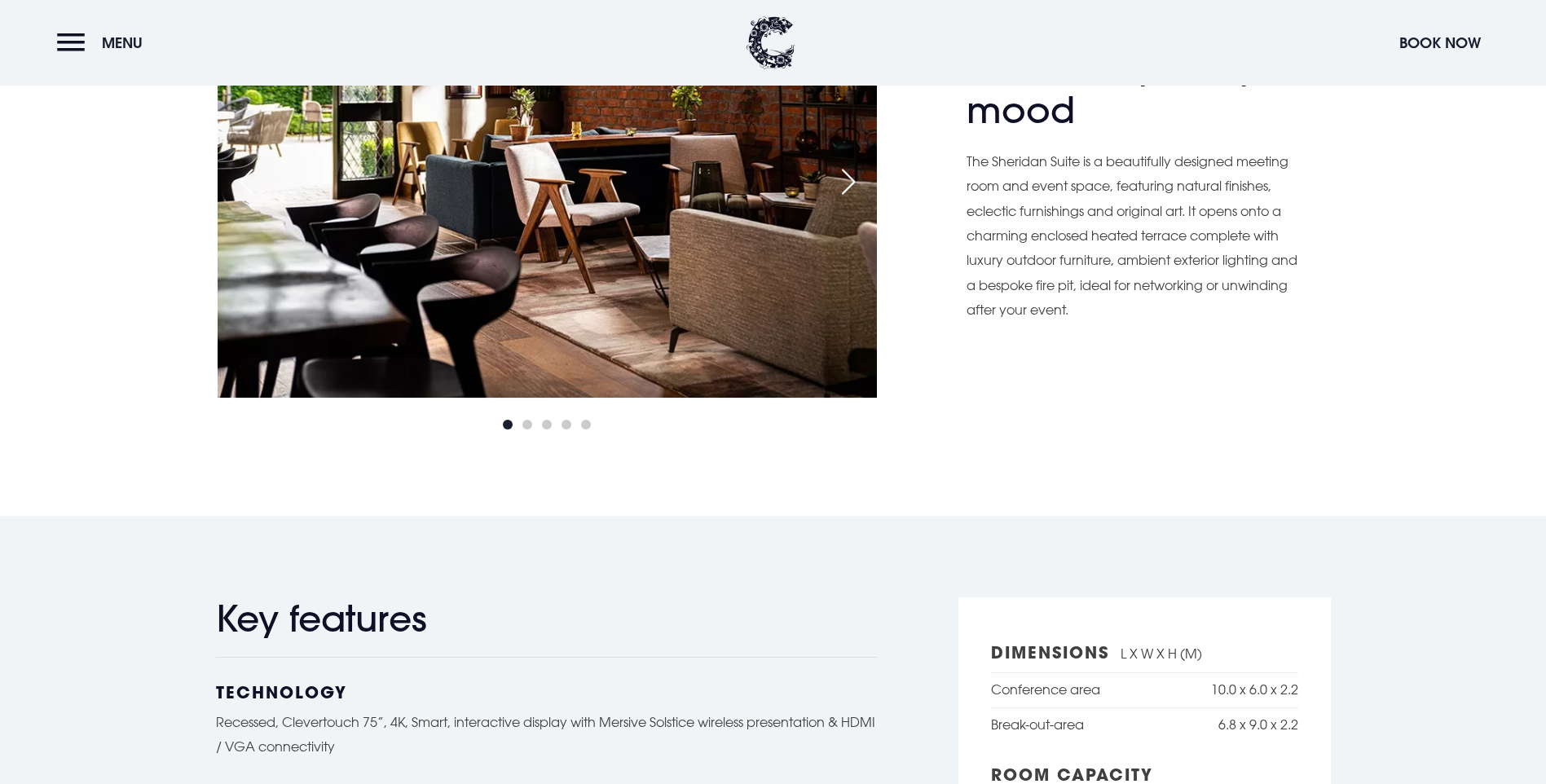
click at [846, 200] on div "Next slide" at bounding box center [848, 181] width 41 height 36
click at [847, 200] on div "Next slide" at bounding box center [848, 181] width 41 height 36
click at [845, 200] on div "Next slide" at bounding box center [848, 181] width 41 height 36
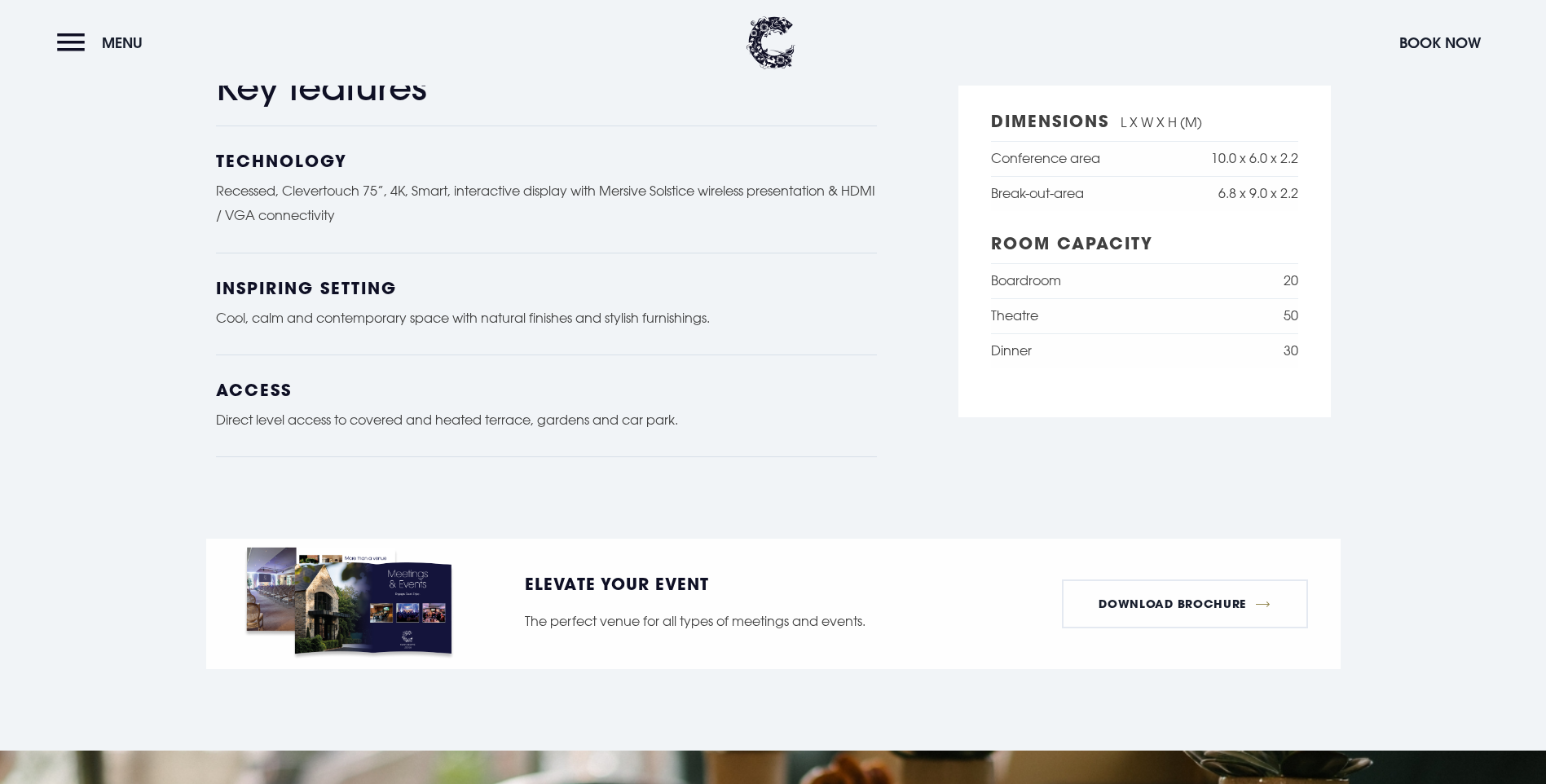
scroll to position [858, 0]
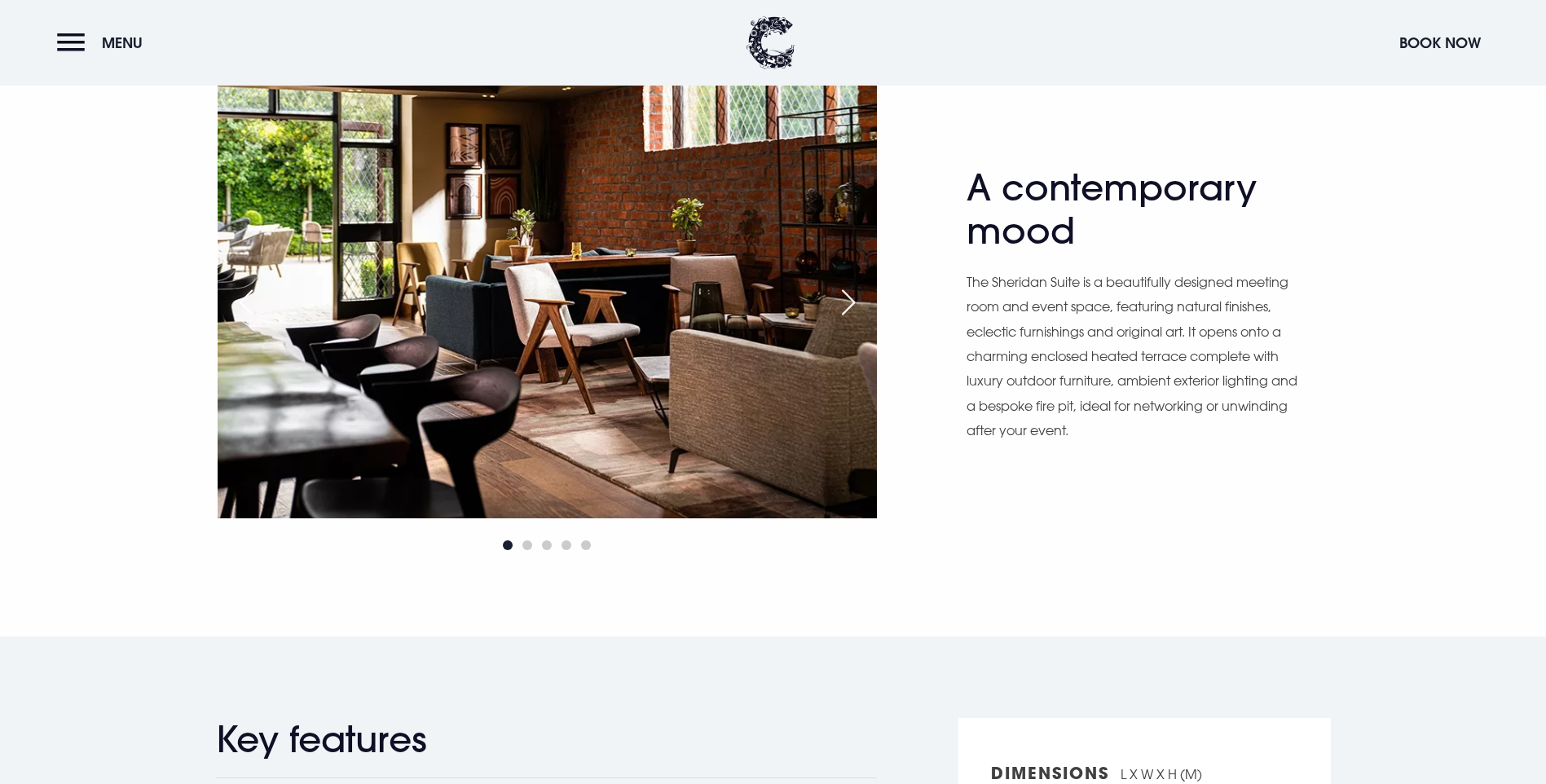
click at [516, 432] on img at bounding box center [547, 298] width 659 height 440
click at [851, 320] on div "Next slide" at bounding box center [848, 302] width 41 height 36
click at [847, 320] on div "Next slide" at bounding box center [848, 302] width 41 height 36
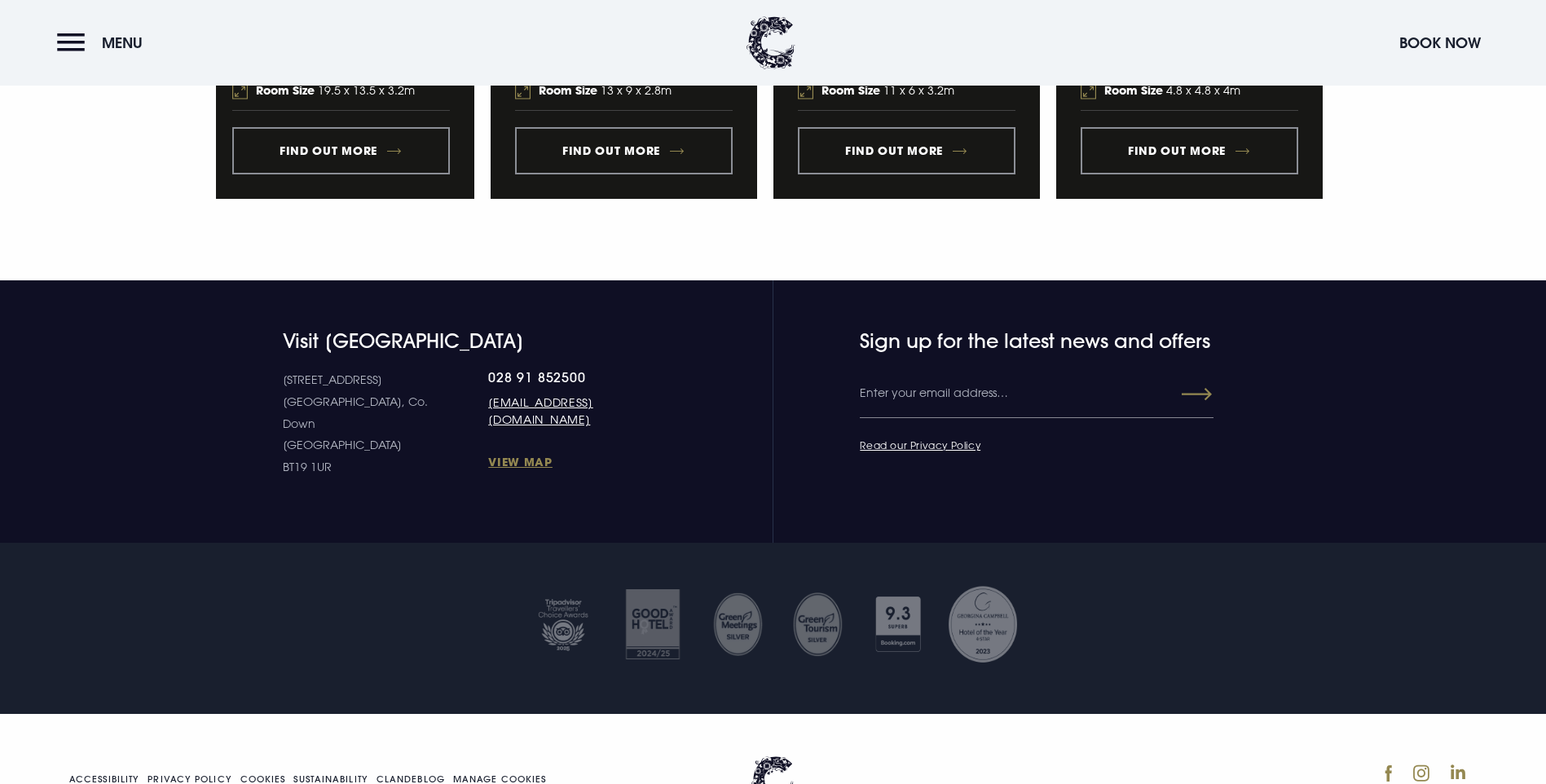
scroll to position [5014, 0]
